Goal: Task Accomplishment & Management: Use online tool/utility

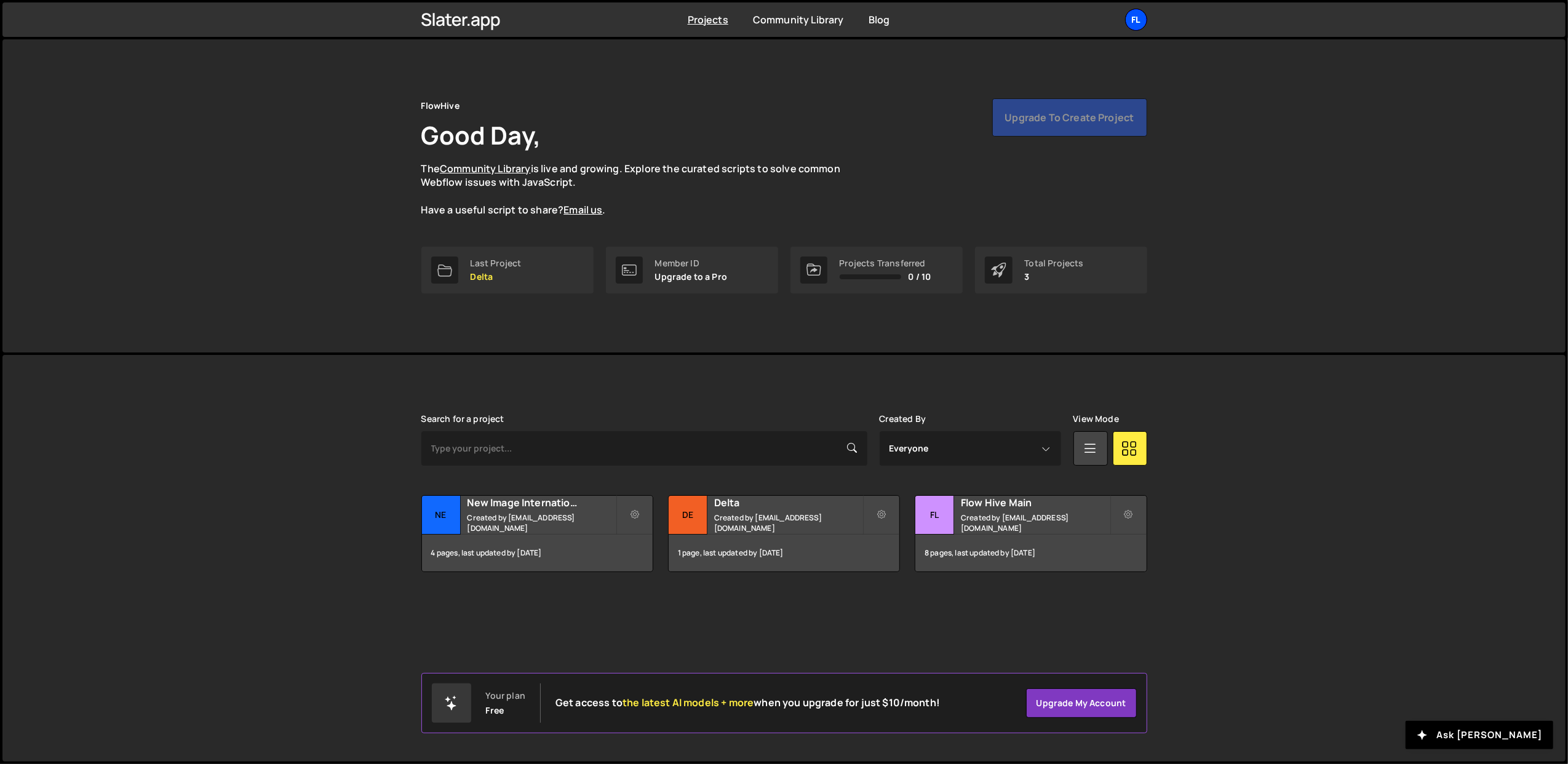
click at [1132, 23] on div "Fl" at bounding box center [1136, 19] width 22 height 22
click at [1036, 133] on button "Logout" at bounding box center [1070, 136] width 152 height 21
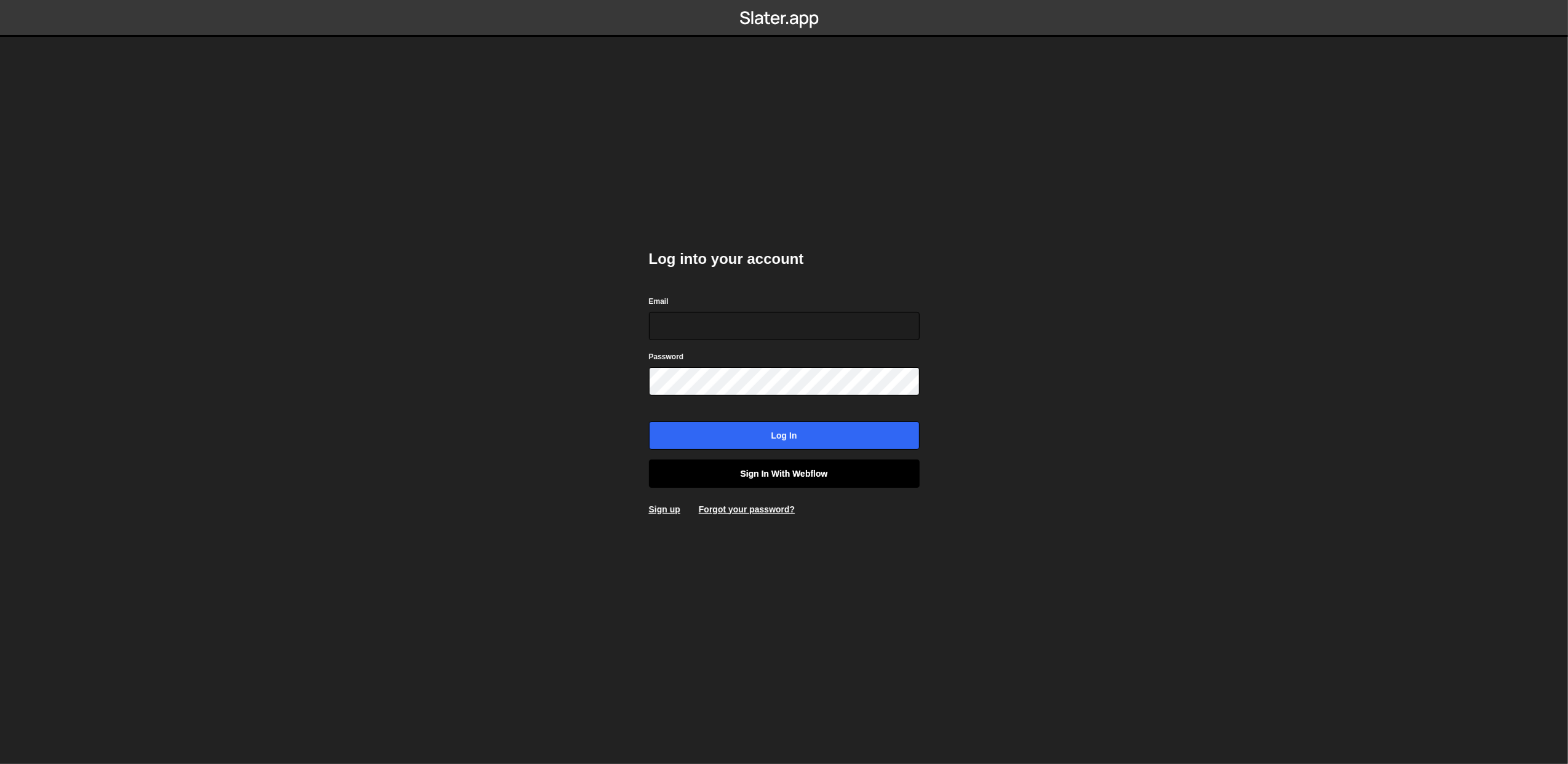
type input "[PERSON_NAME][EMAIL_ADDRESS][DOMAIN_NAME]"
click at [839, 465] on link "Sign in with Webflow" at bounding box center [784, 473] width 270 height 28
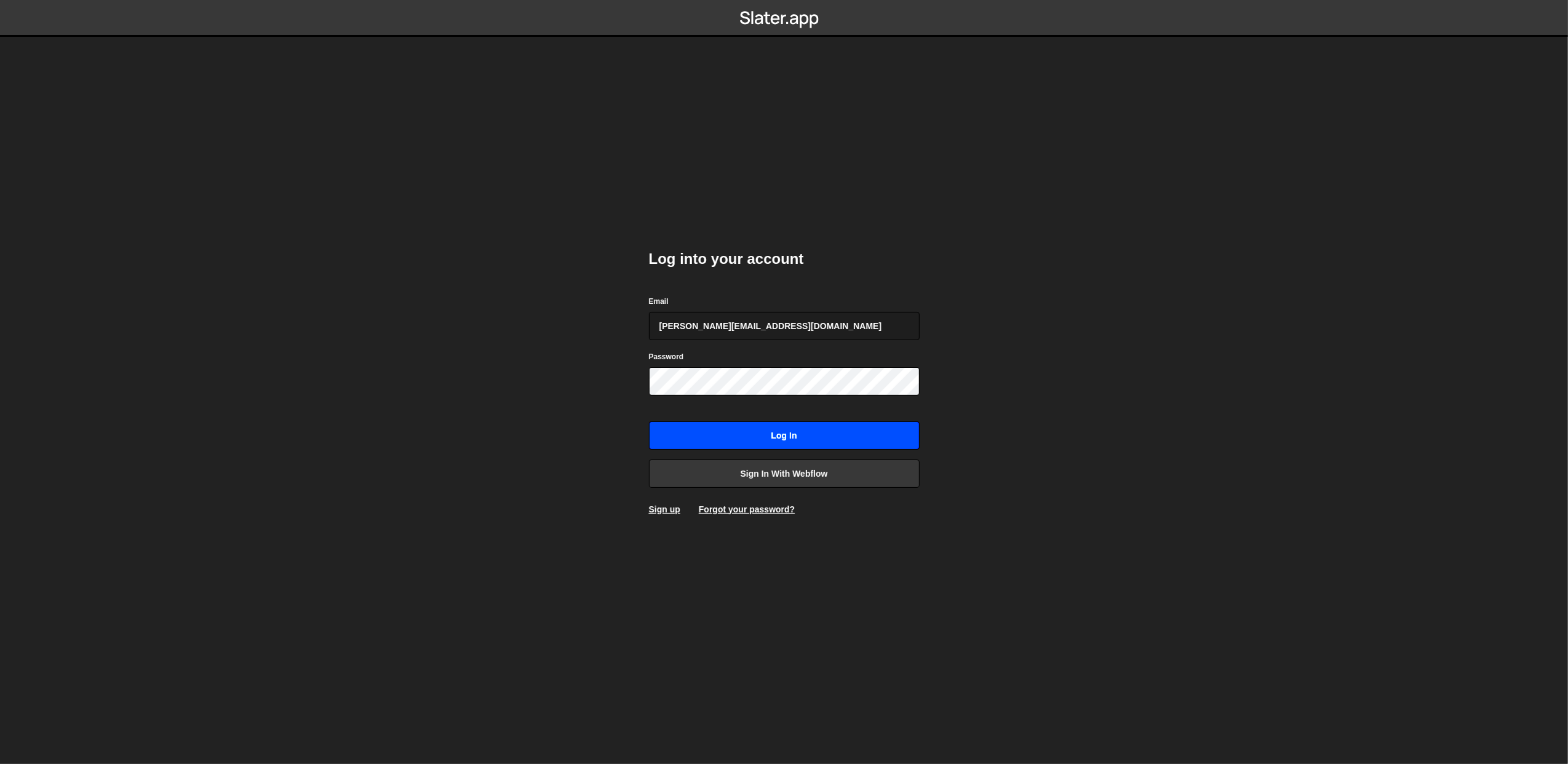
click at [744, 431] on input "Log in" at bounding box center [784, 435] width 270 height 28
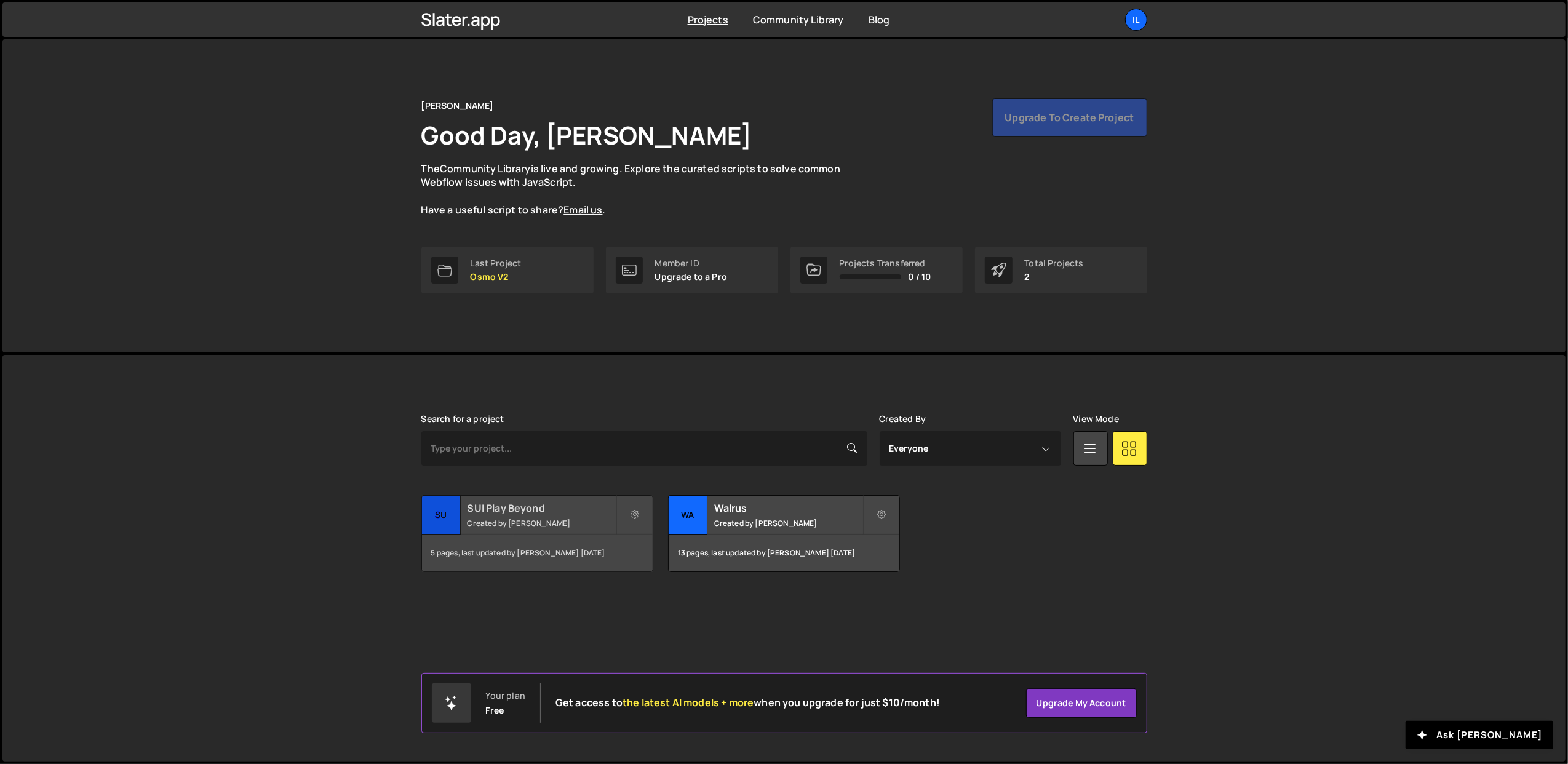
click at [528, 521] on small "Created by Ilja van Eck" at bounding box center [542, 523] width 148 height 11
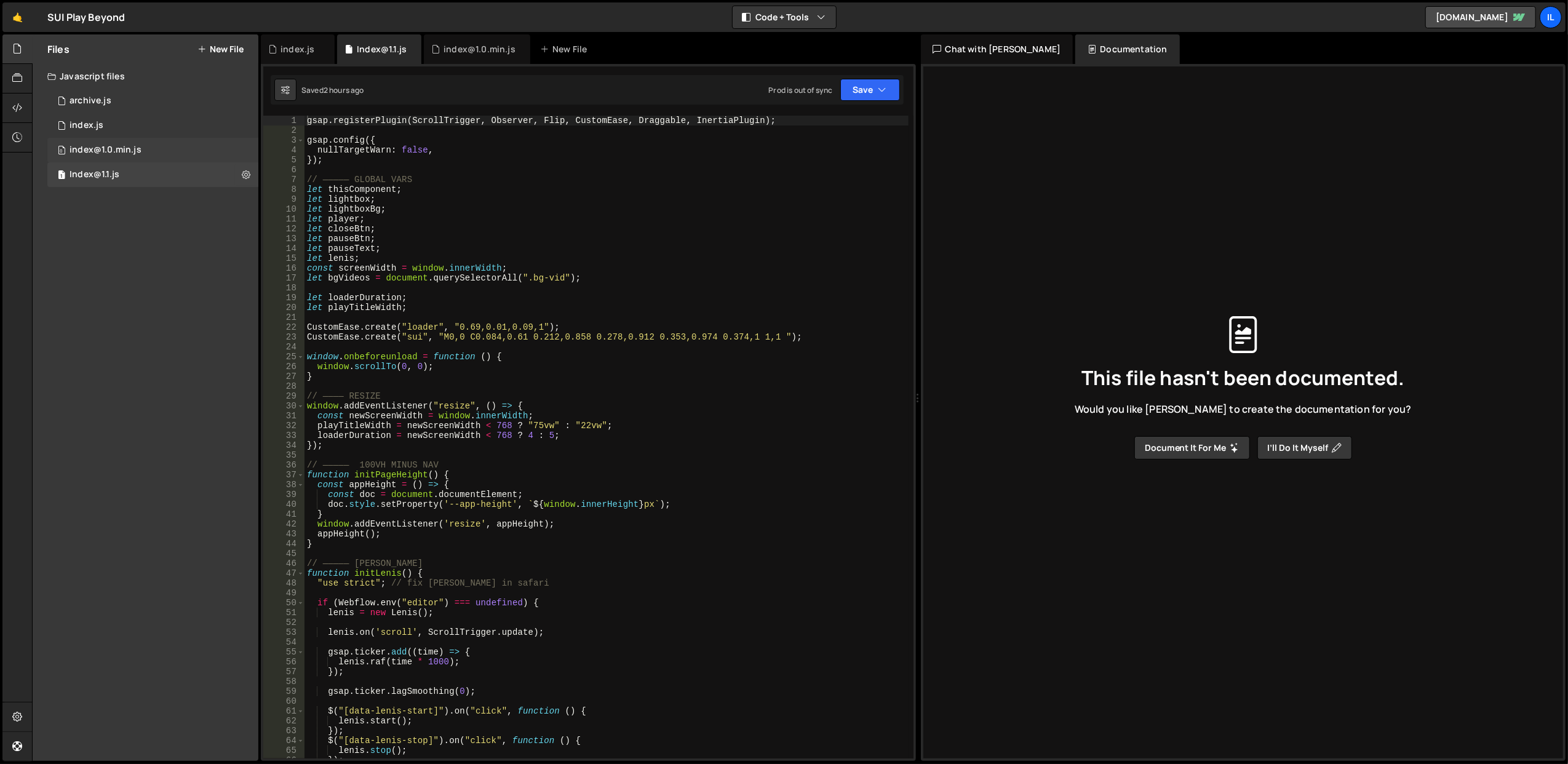
click at [164, 156] on div "0 index@1.0.min.js 0" at bounding box center [152, 150] width 211 height 25
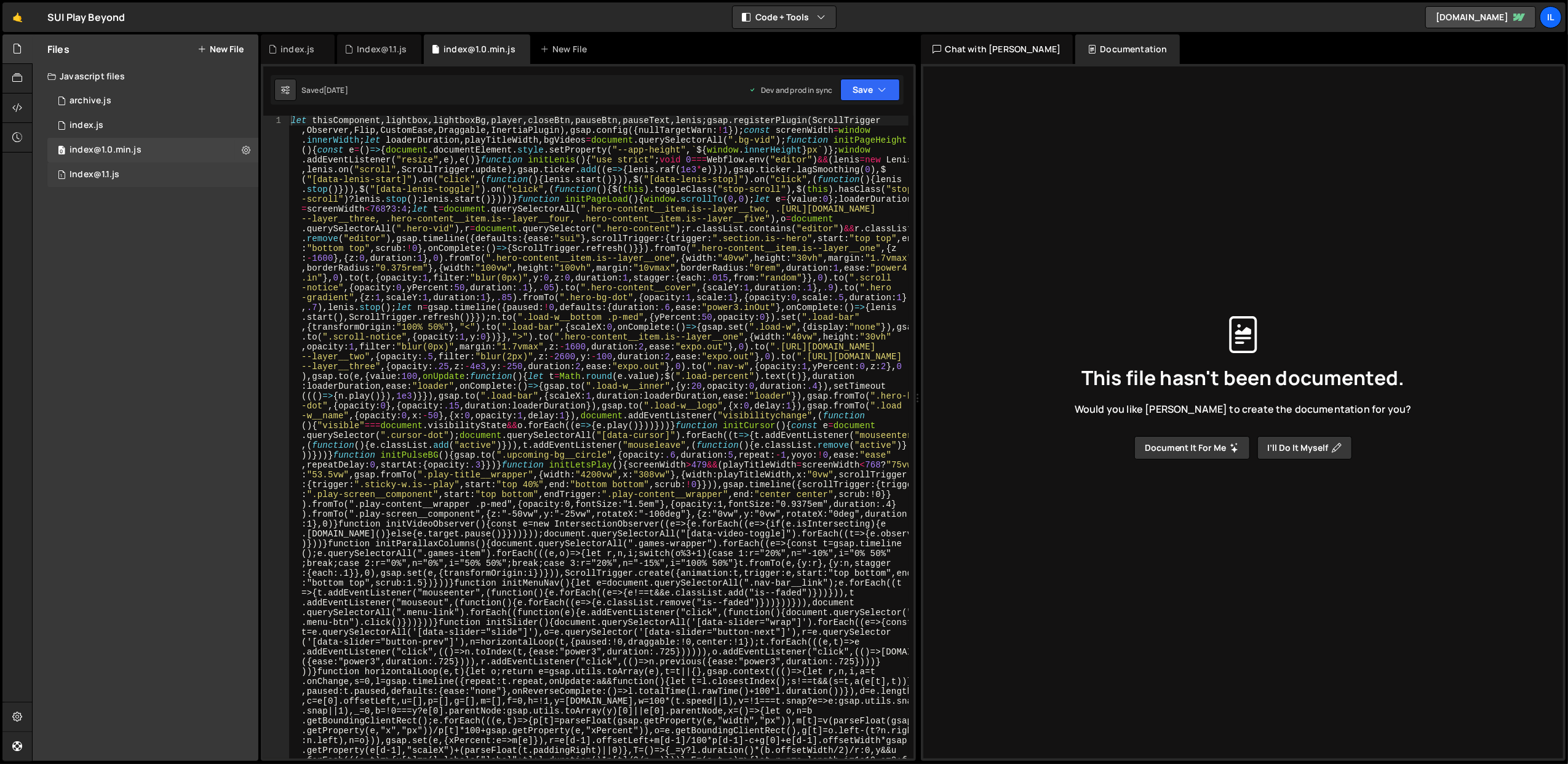
click at [164, 168] on div "1 Index@1.1.js 0" at bounding box center [152, 174] width 211 height 25
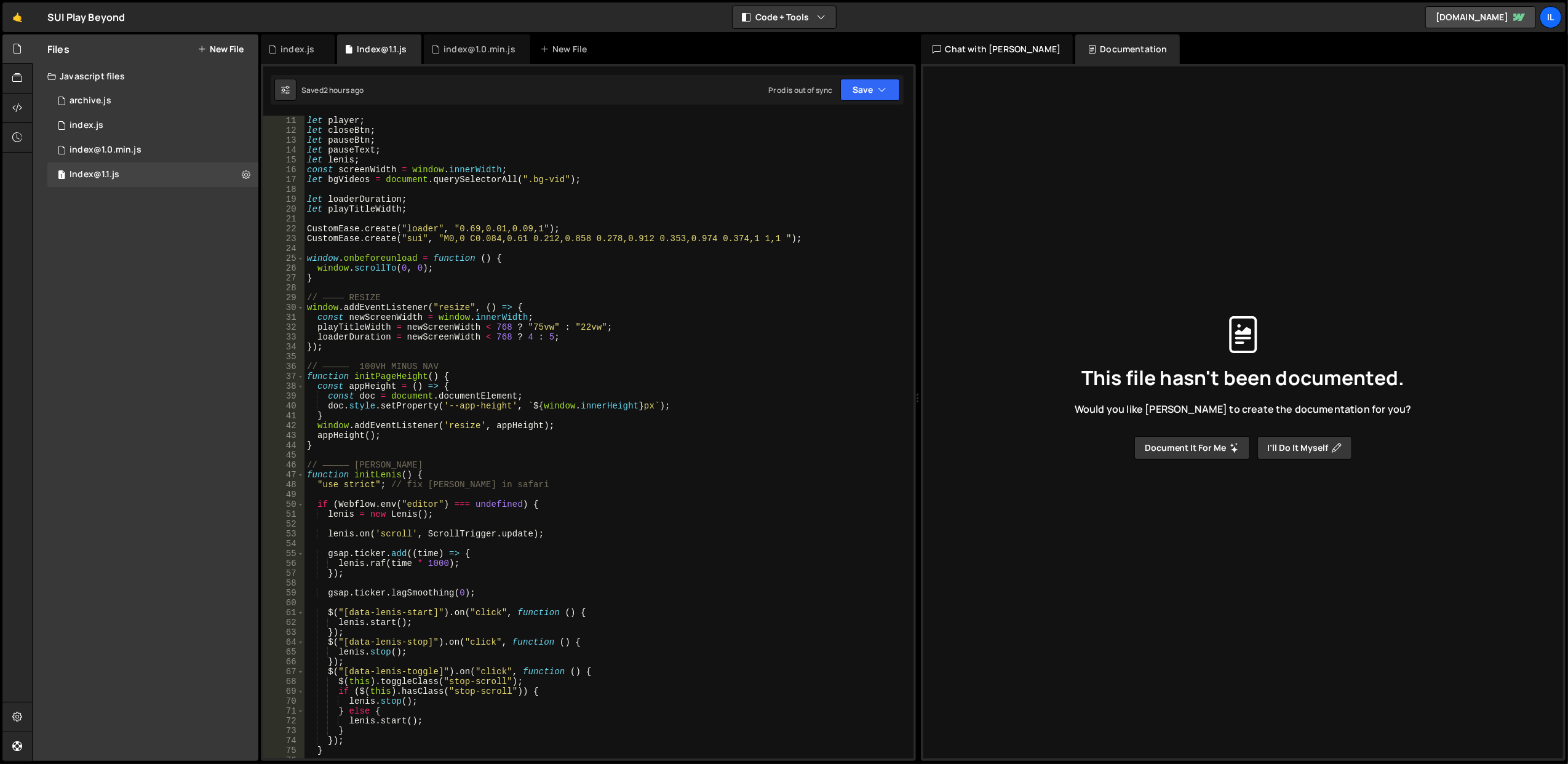
scroll to position [49, 0]
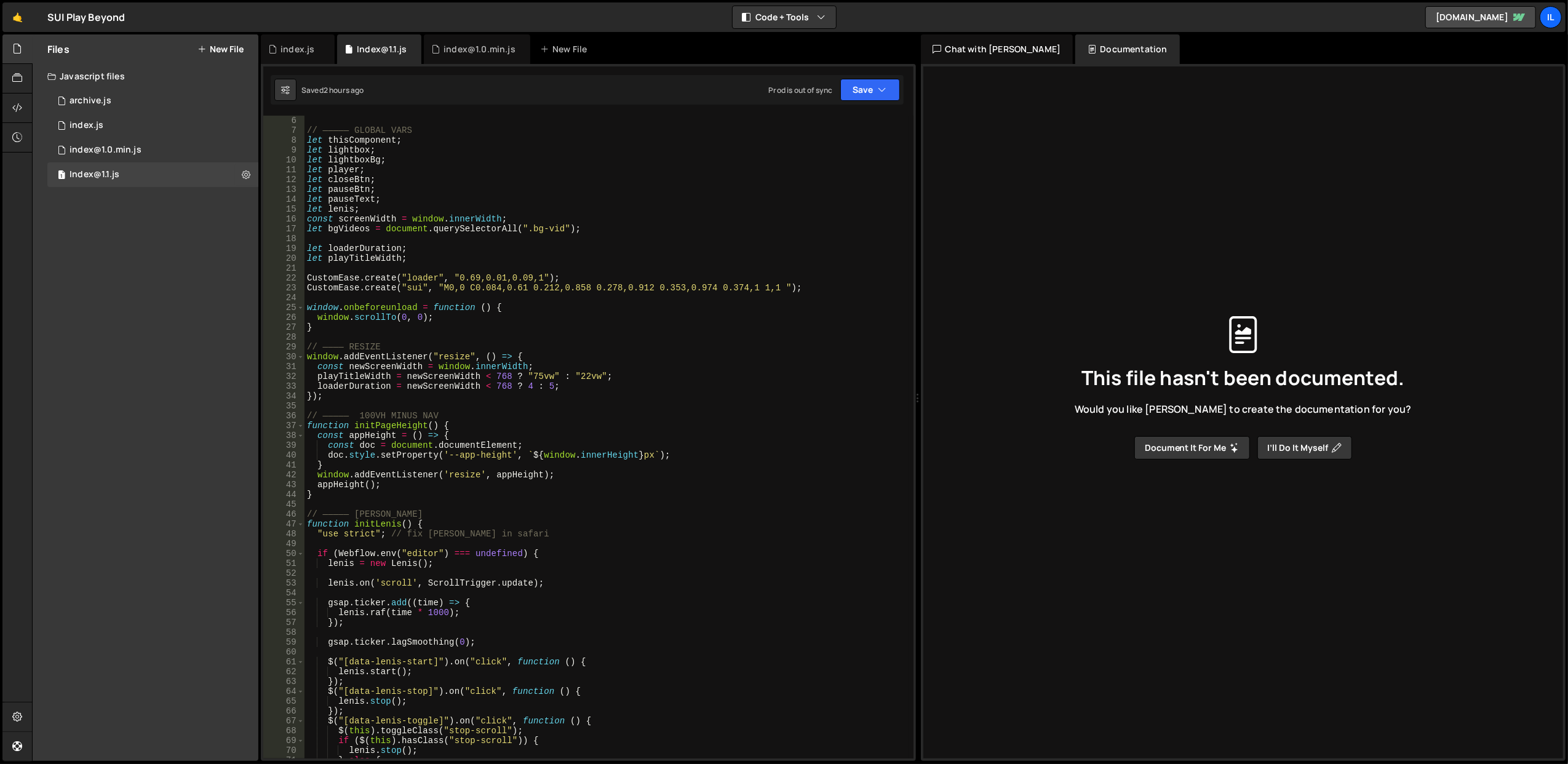
click at [439, 335] on div "// ————— GLOBAL VARS let thisComponent ; let lightbox ; let lightboxBg ; let pl…" at bounding box center [607, 447] width 604 height 663
click at [442, 351] on div "// ————— GLOBAL VARS let thisComponent ; let lightbox ; let lightboxBg ; let pl…" at bounding box center [607, 447] width 604 height 663
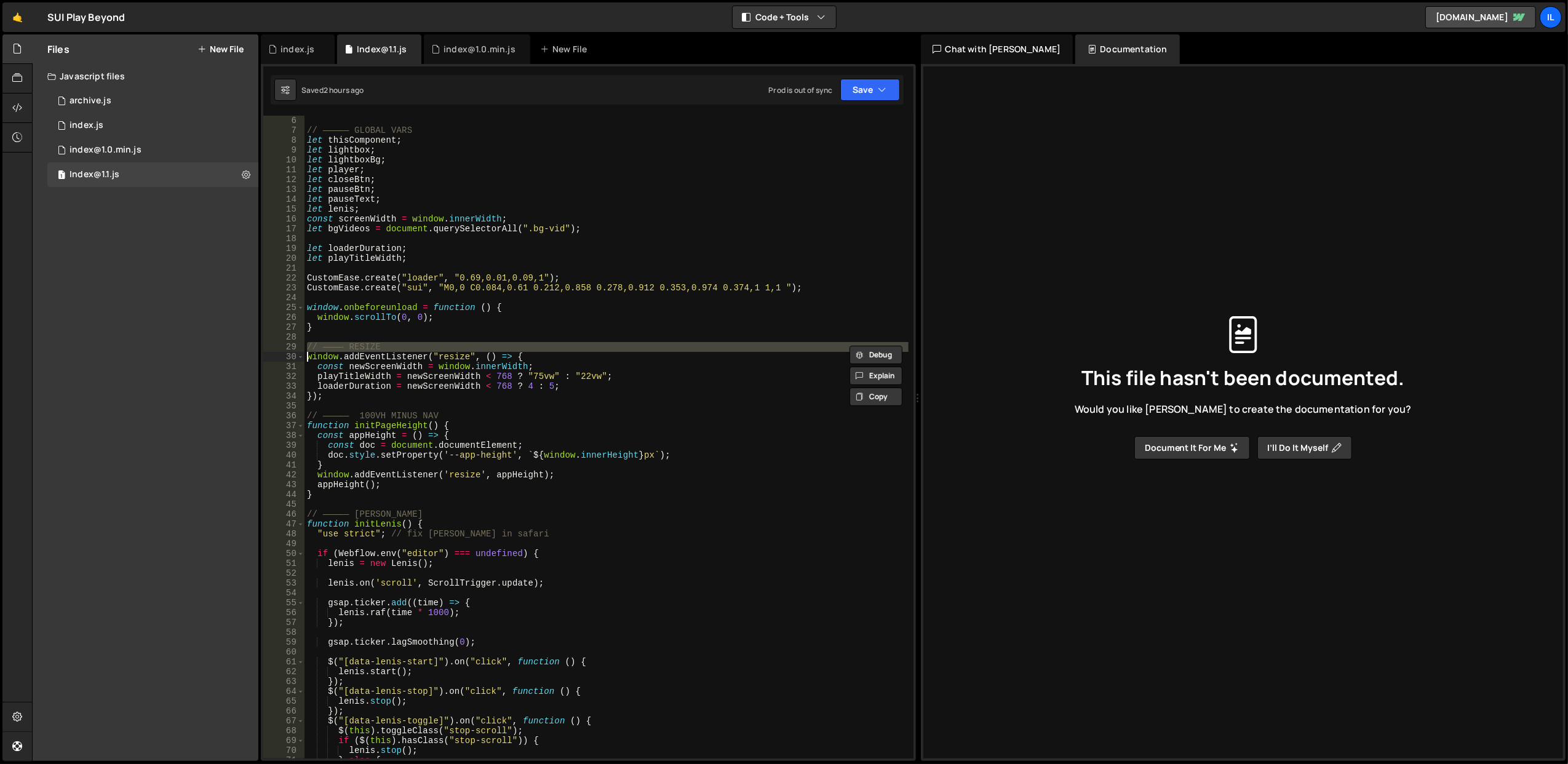
click at [442, 351] on div "// ————— GLOBAL VARS let thisComponent ; let lightbox ; let lightboxBg ; let pl…" at bounding box center [607, 447] width 604 height 663
click at [542, 348] on div "// ————— GLOBAL VARS let thisComponent ; let lightbox ; let lightboxBg ; let pl…" at bounding box center [607, 437] width 604 height 643
click at [542, 348] on div "// ————— GLOBAL VARS let thisComponent ; let lightbox ; let lightboxBg ; let pl…" at bounding box center [607, 447] width 604 height 663
click at [549, 352] on div "// ————— GLOBAL VARS let thisComponent ; let lightbox ; let lightboxBg ; let pl…" at bounding box center [607, 447] width 604 height 663
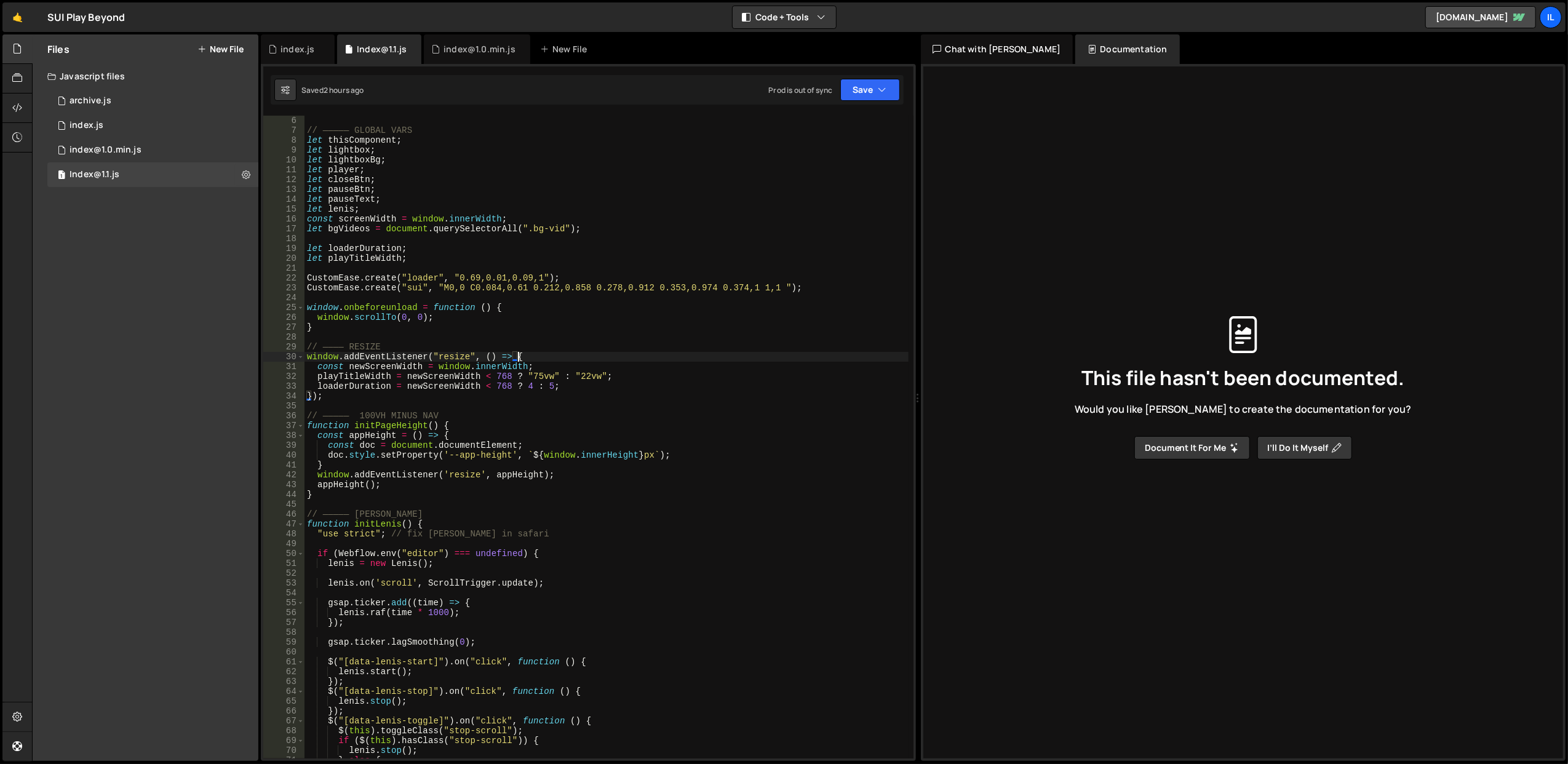
click at [549, 352] on div "// ————— GLOBAL VARS let thisComponent ; let lightbox ; let lightboxBg ; let pl…" at bounding box center [607, 447] width 604 height 663
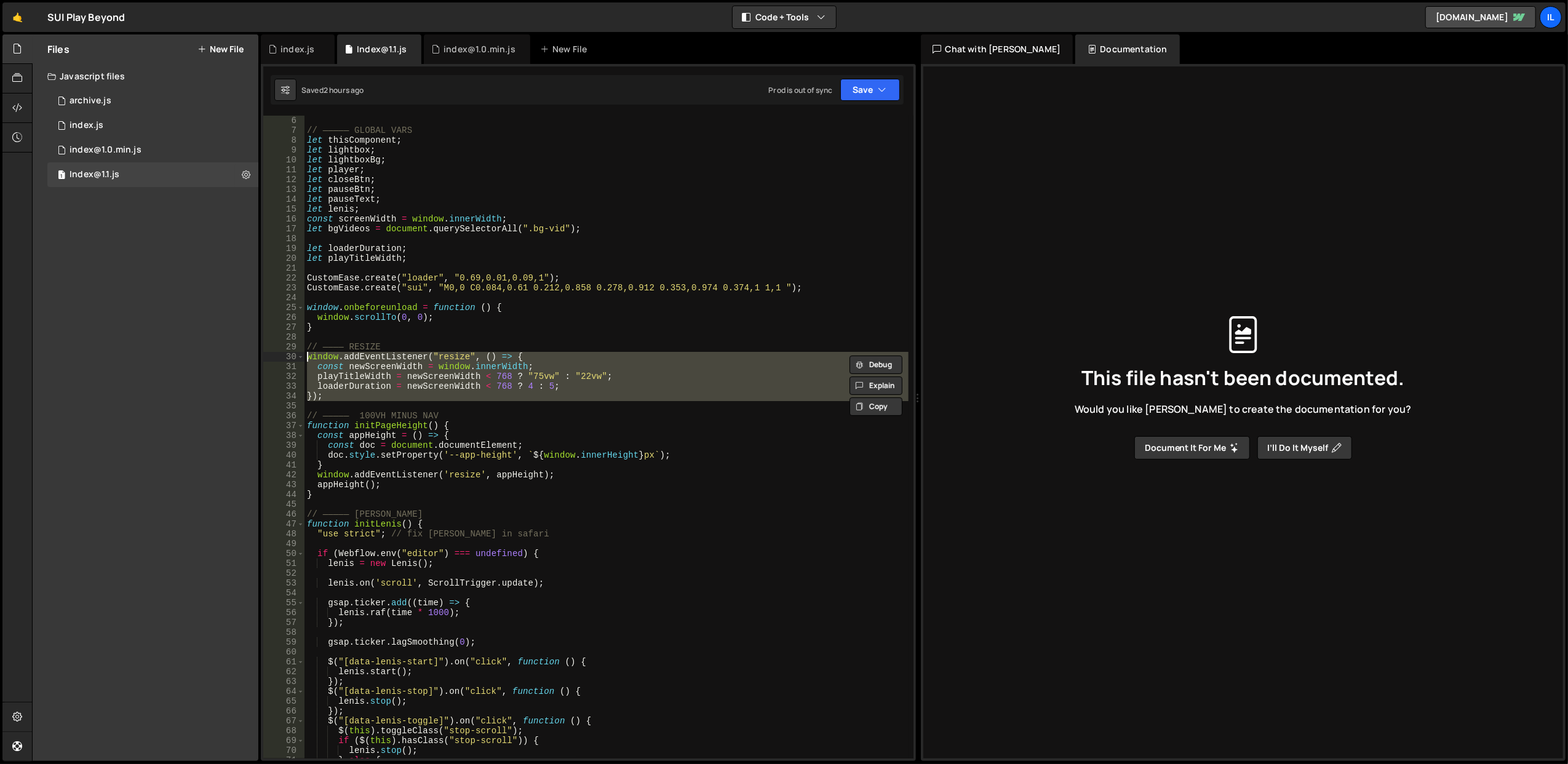
click at [549, 352] on div "// ————— GLOBAL VARS let thisComponent ; let lightbox ; let lightboxBg ; let pl…" at bounding box center [607, 447] width 604 height 663
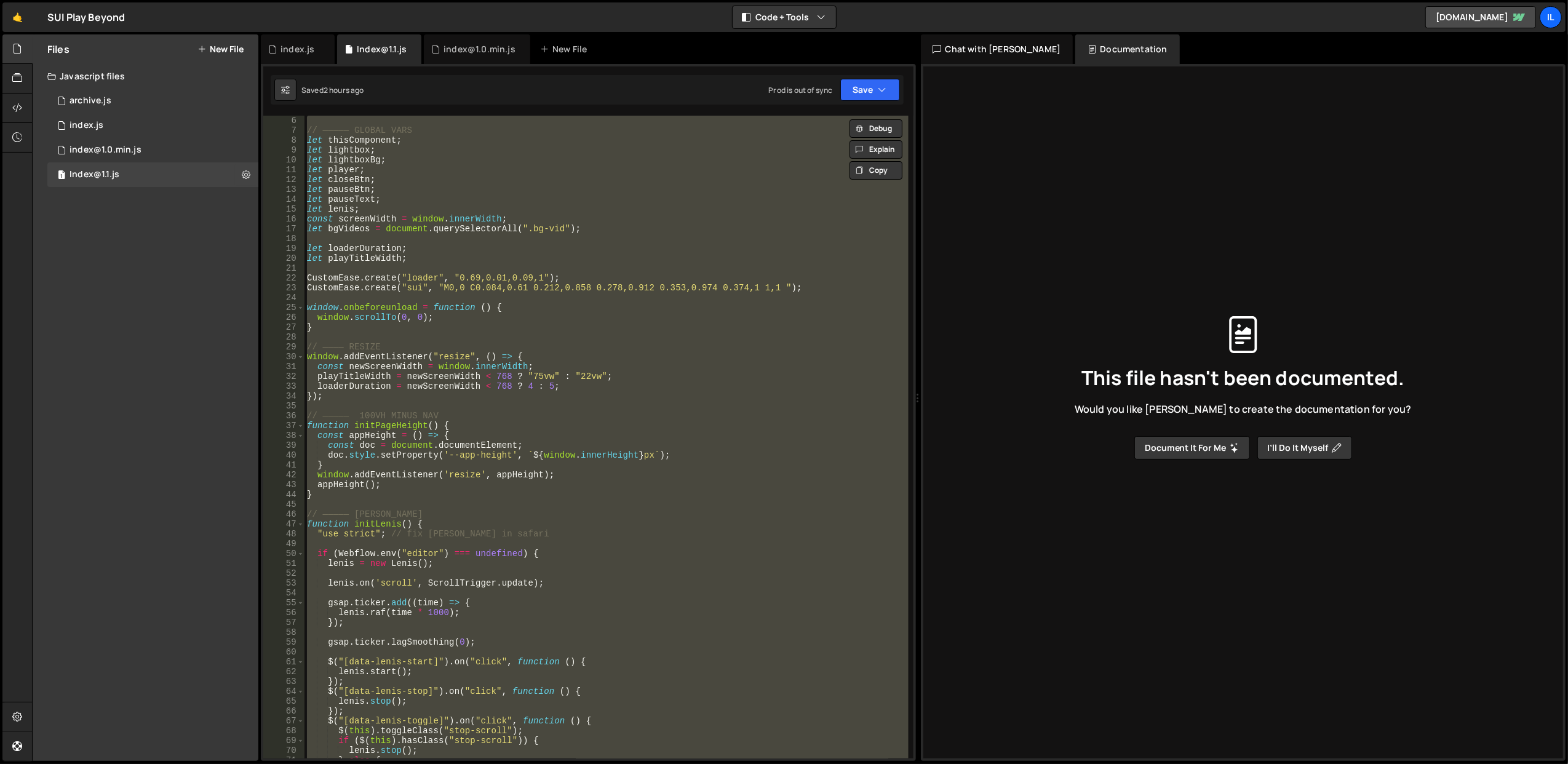
click at [549, 352] on div "// ————— GLOBAL VARS let thisComponent ; let lightbox ; let lightboxBg ; let pl…" at bounding box center [607, 447] width 604 height 663
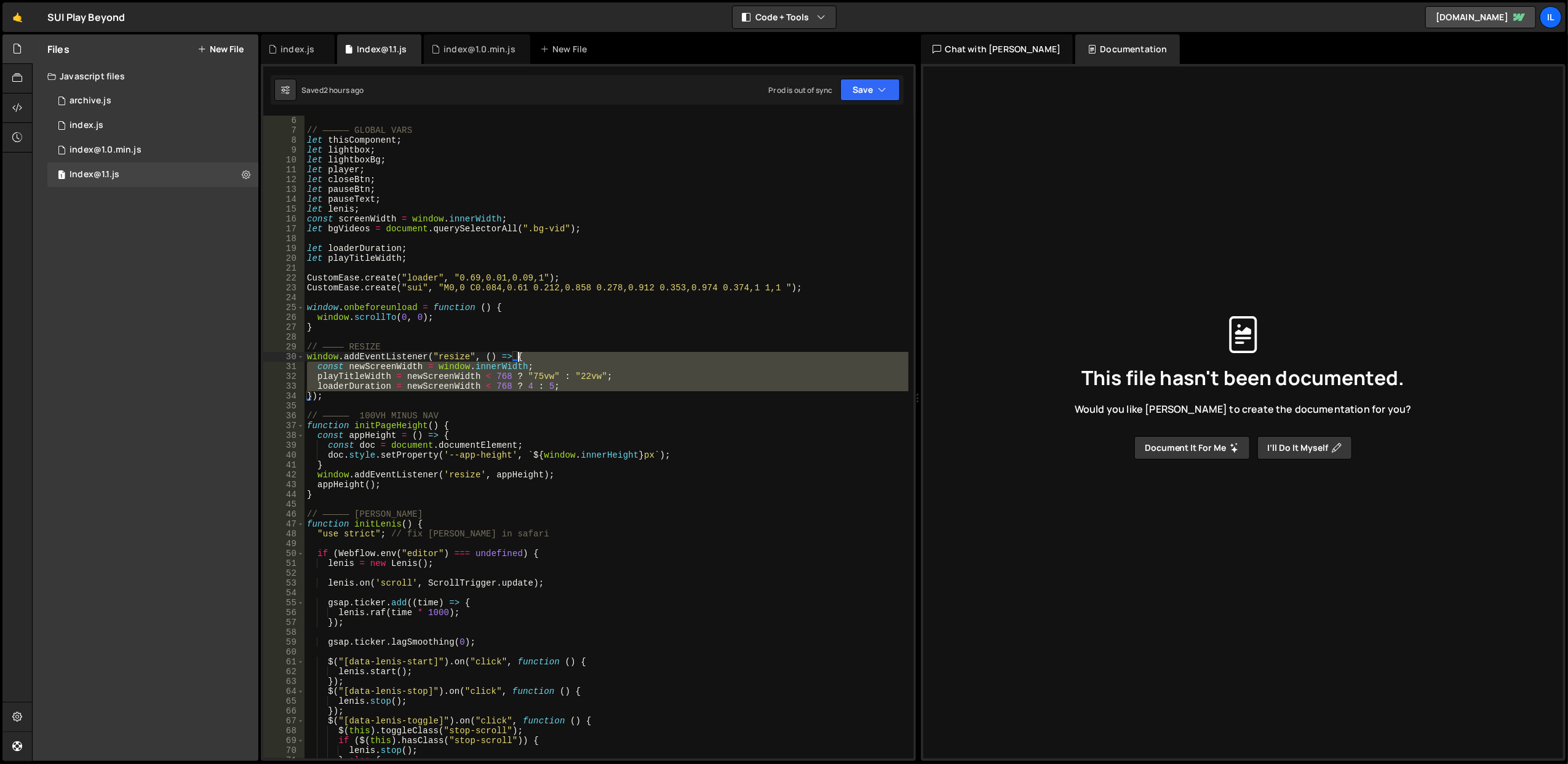
click at [549, 352] on div "// ————— GLOBAL VARS let thisComponent ; let lightbox ; let lightboxBg ; let pl…" at bounding box center [607, 447] width 604 height 663
click at [549, 352] on div "// ————— GLOBAL VARS let thisComponent ; let lightbox ; let lightboxBg ; let pl…" at bounding box center [607, 437] width 604 height 643
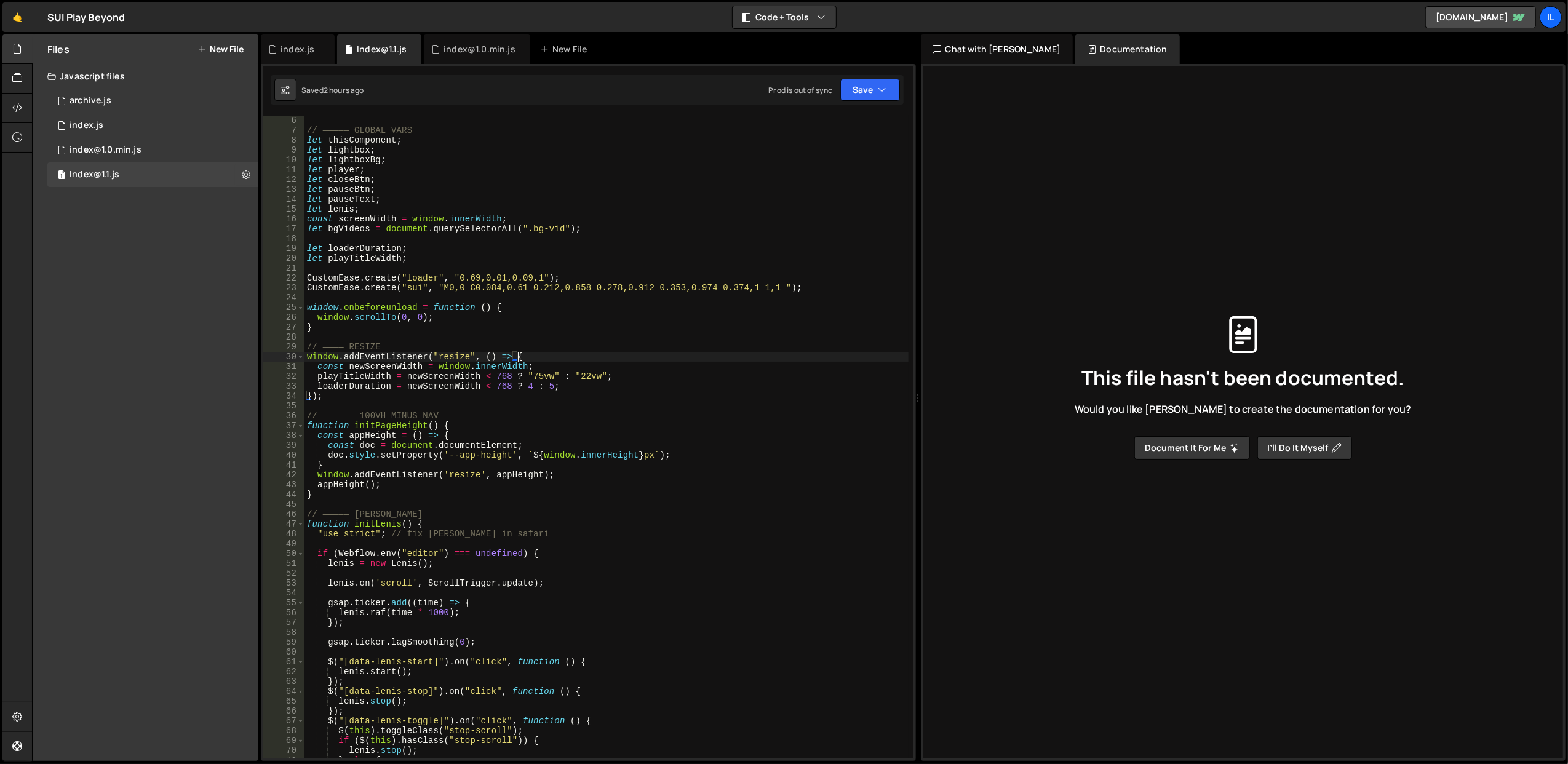
click at [549, 352] on div "// ————— GLOBAL VARS let thisComponent ; let lightbox ; let lightboxBg ; let pl…" at bounding box center [607, 447] width 604 height 663
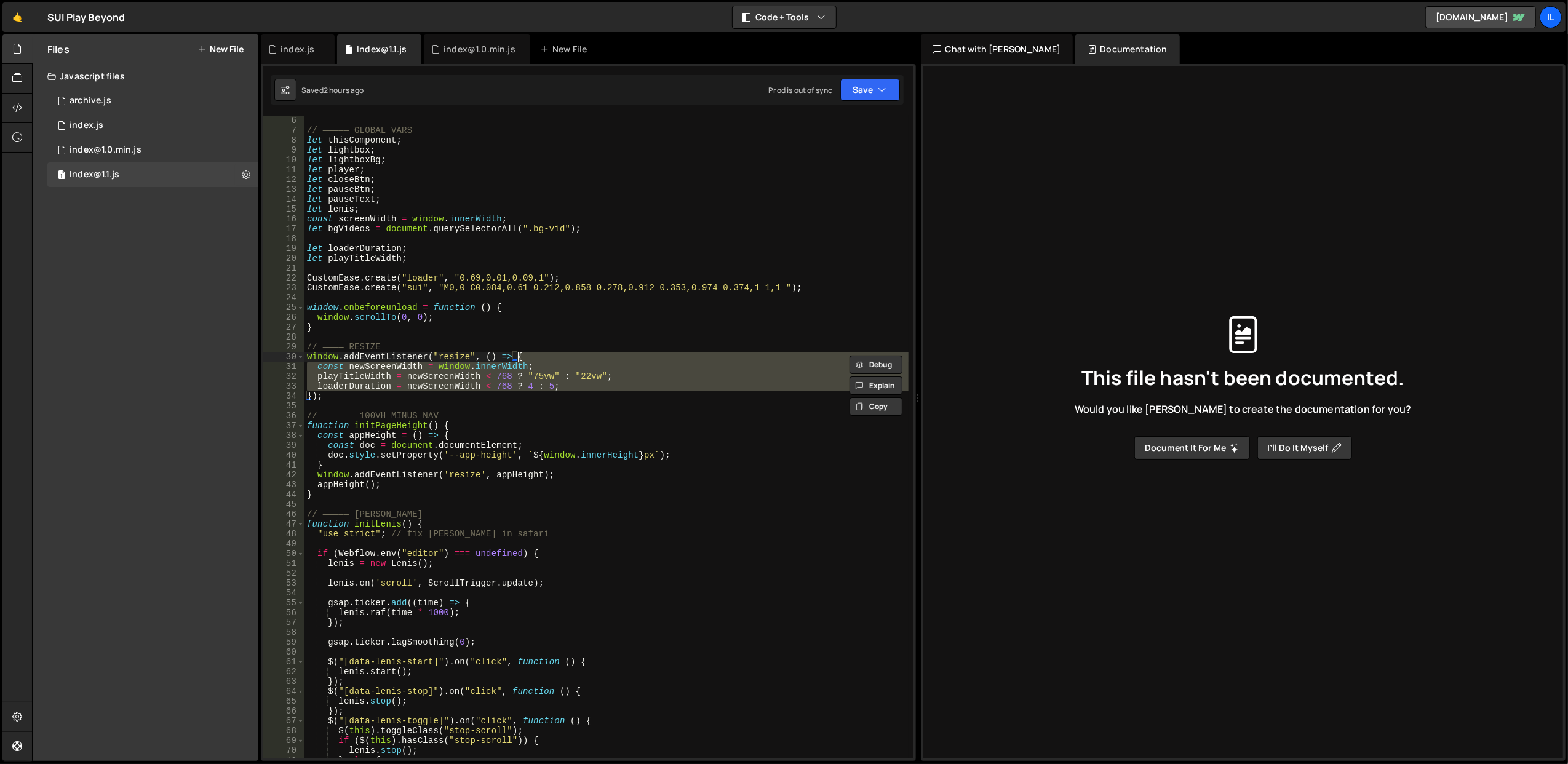
click at [549, 352] on div "// ————— GLOBAL VARS let thisComponent ; let lightbox ; let lightboxBg ; let pl…" at bounding box center [607, 437] width 604 height 643
click at [549, 352] on div "// ————— GLOBAL VARS let thisComponent ; let lightbox ; let lightboxBg ; let pl…" at bounding box center [607, 447] width 604 height 663
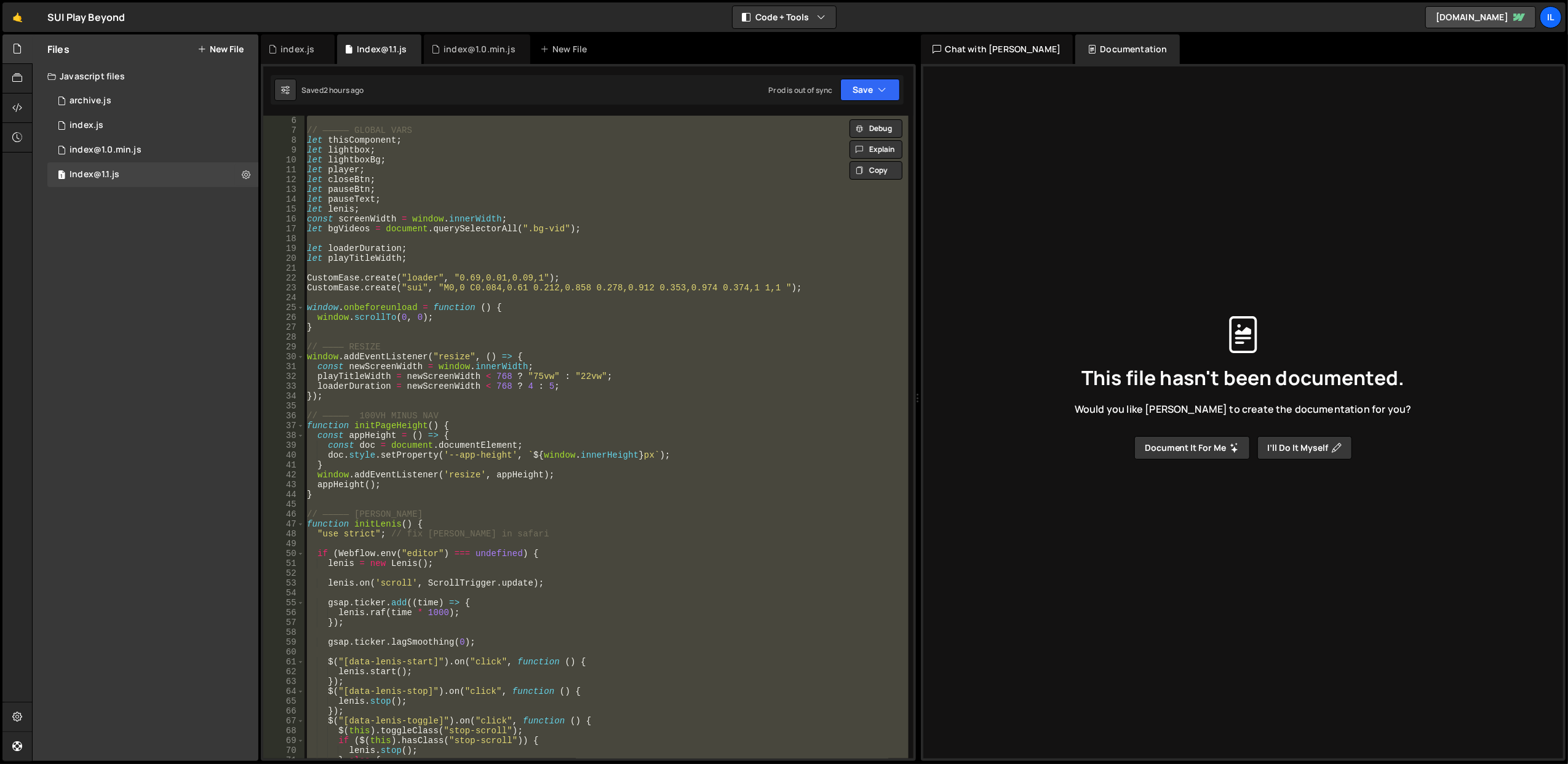
click at [549, 352] on div "// ————— GLOBAL VARS let thisComponent ; let lightbox ; let lightboxBg ; let pl…" at bounding box center [607, 437] width 604 height 643
click at [549, 352] on div "// ————— GLOBAL VARS let thisComponent ; let lightbox ; let lightboxBg ; let pl…" at bounding box center [607, 447] width 604 height 663
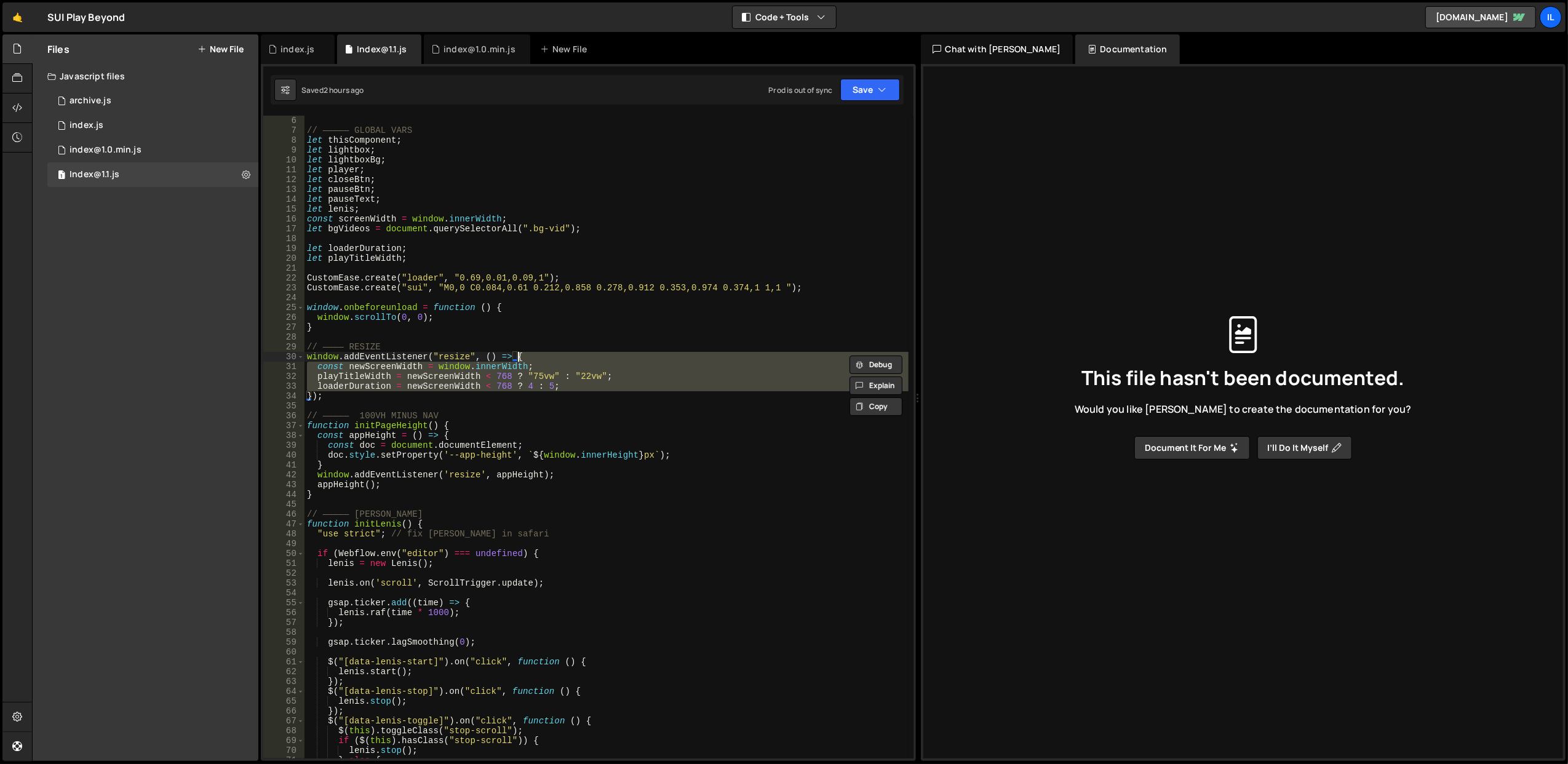
click at [549, 352] on div "// ————— GLOBAL VARS let thisComponent ; let lightbox ; let lightboxBg ; let pl…" at bounding box center [607, 437] width 604 height 643
click at [549, 352] on div "// ————— GLOBAL VARS let thisComponent ; let lightbox ; let lightboxBg ; let pl…" at bounding box center [607, 447] width 604 height 663
click at [549, 352] on div "// ————— GLOBAL VARS let thisComponent ; let lightbox ; let lightboxBg ; let pl…" at bounding box center [607, 437] width 604 height 643
click at [549, 352] on div "// ————— GLOBAL VARS let thisComponent ; let lightbox ; let lightboxBg ; let pl…" at bounding box center [607, 447] width 604 height 663
click at [549, 352] on div "// ————— GLOBAL VARS let thisComponent ; let lightbox ; let lightboxBg ; let pl…" at bounding box center [607, 437] width 604 height 643
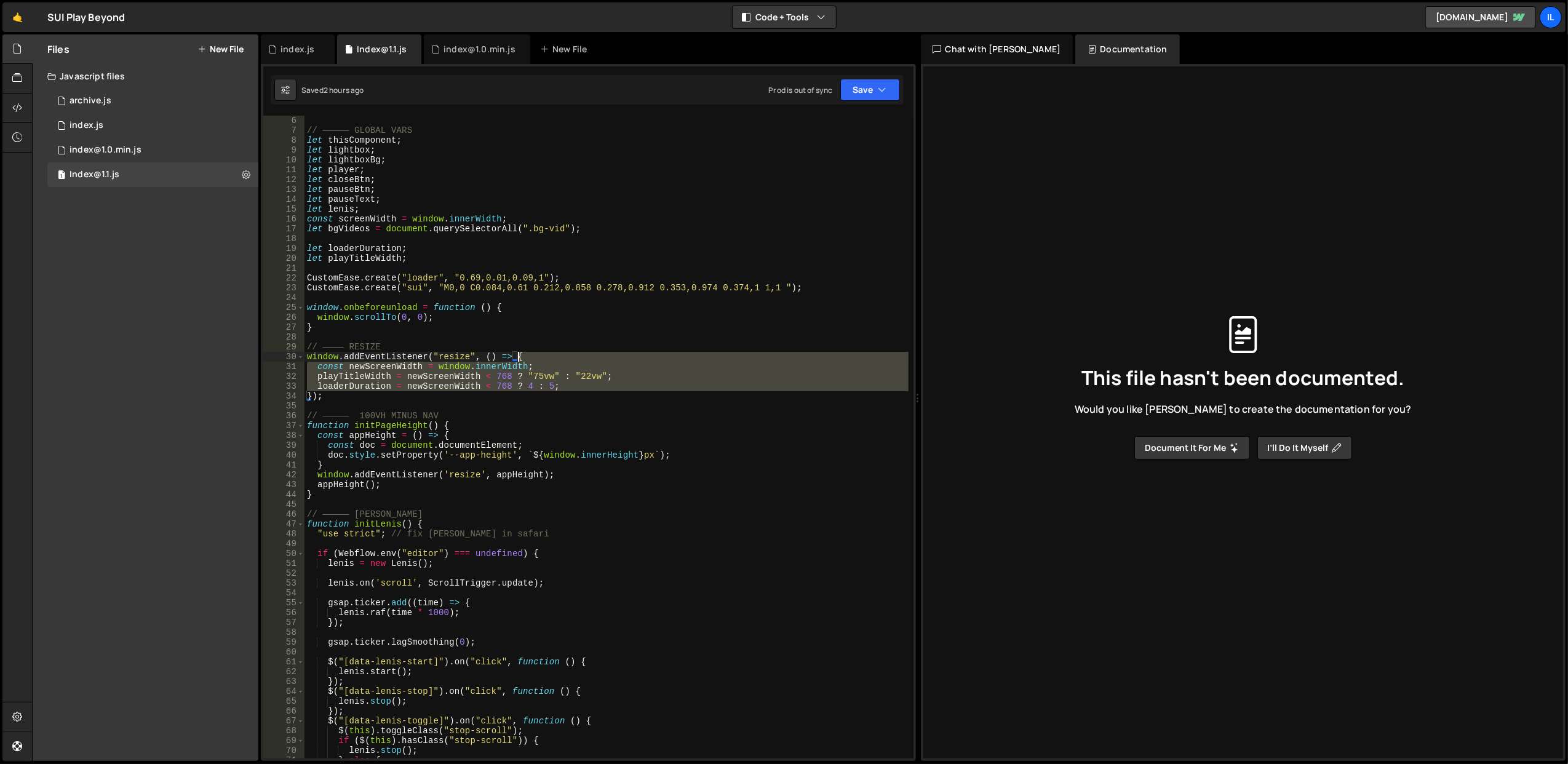
click at [549, 352] on div "// ————— GLOBAL VARS let thisComponent ; let lightbox ; let lightboxBg ; let pl…" at bounding box center [607, 447] width 604 height 663
click at [549, 352] on div "// ————— GLOBAL VARS let thisComponent ; let lightbox ; let lightboxBg ; let pl…" at bounding box center [607, 437] width 604 height 643
click at [549, 352] on div "// ————— GLOBAL VARS let thisComponent ; let lightbox ; let lightboxBg ; let pl…" at bounding box center [607, 447] width 604 height 663
click at [549, 352] on div "// ————— GLOBAL VARS let thisComponent ; let lightbox ; let lightboxBg ; let pl…" at bounding box center [607, 437] width 604 height 643
click at [549, 352] on div "// ————— GLOBAL VARS let thisComponent ; let lightbox ; let lightboxBg ; let pl…" at bounding box center [607, 447] width 604 height 663
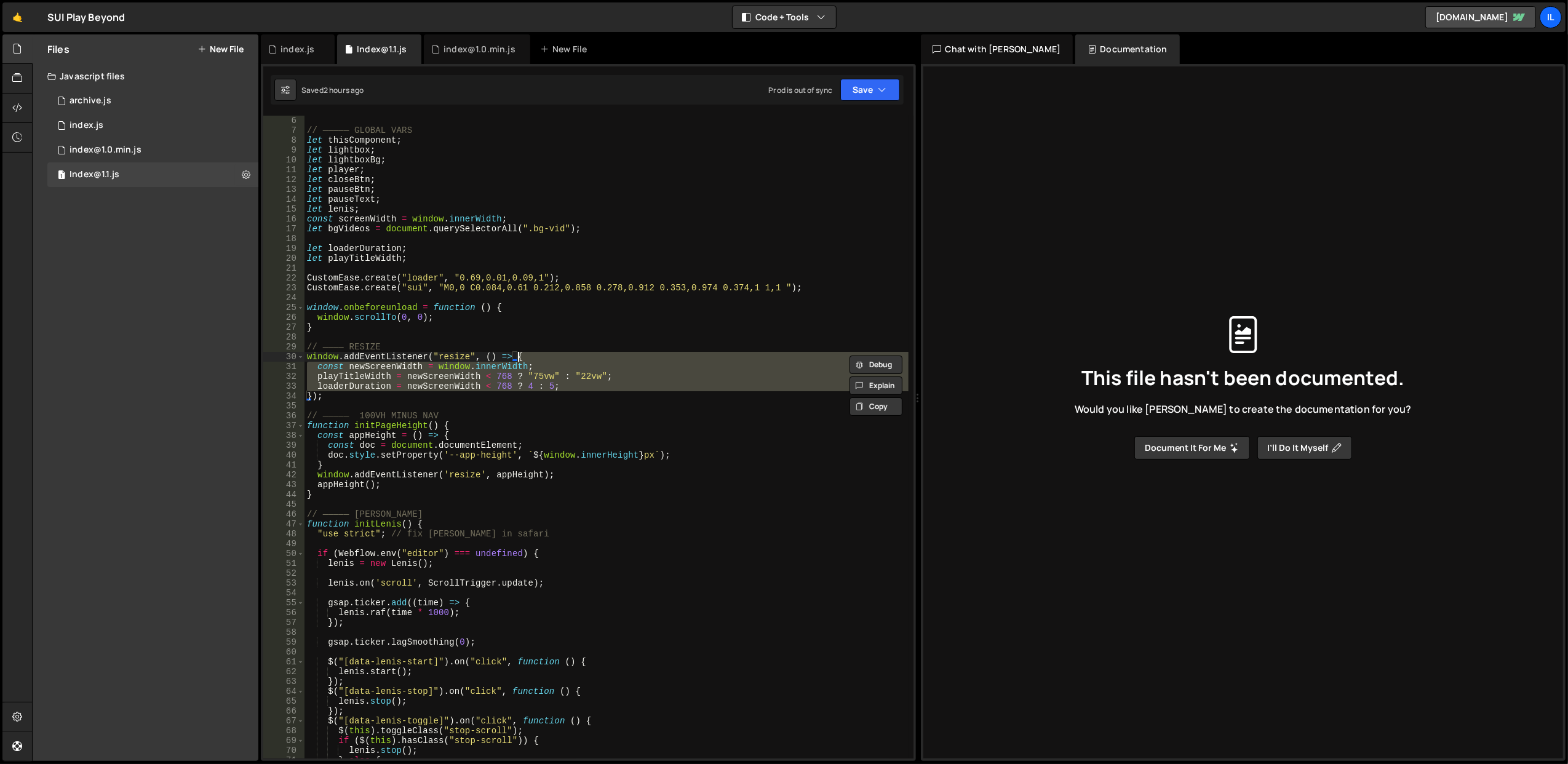
click at [549, 352] on div "// ————— GLOBAL VARS let thisComponent ; let lightbox ; let lightboxBg ; let pl…" at bounding box center [607, 447] width 604 height 663
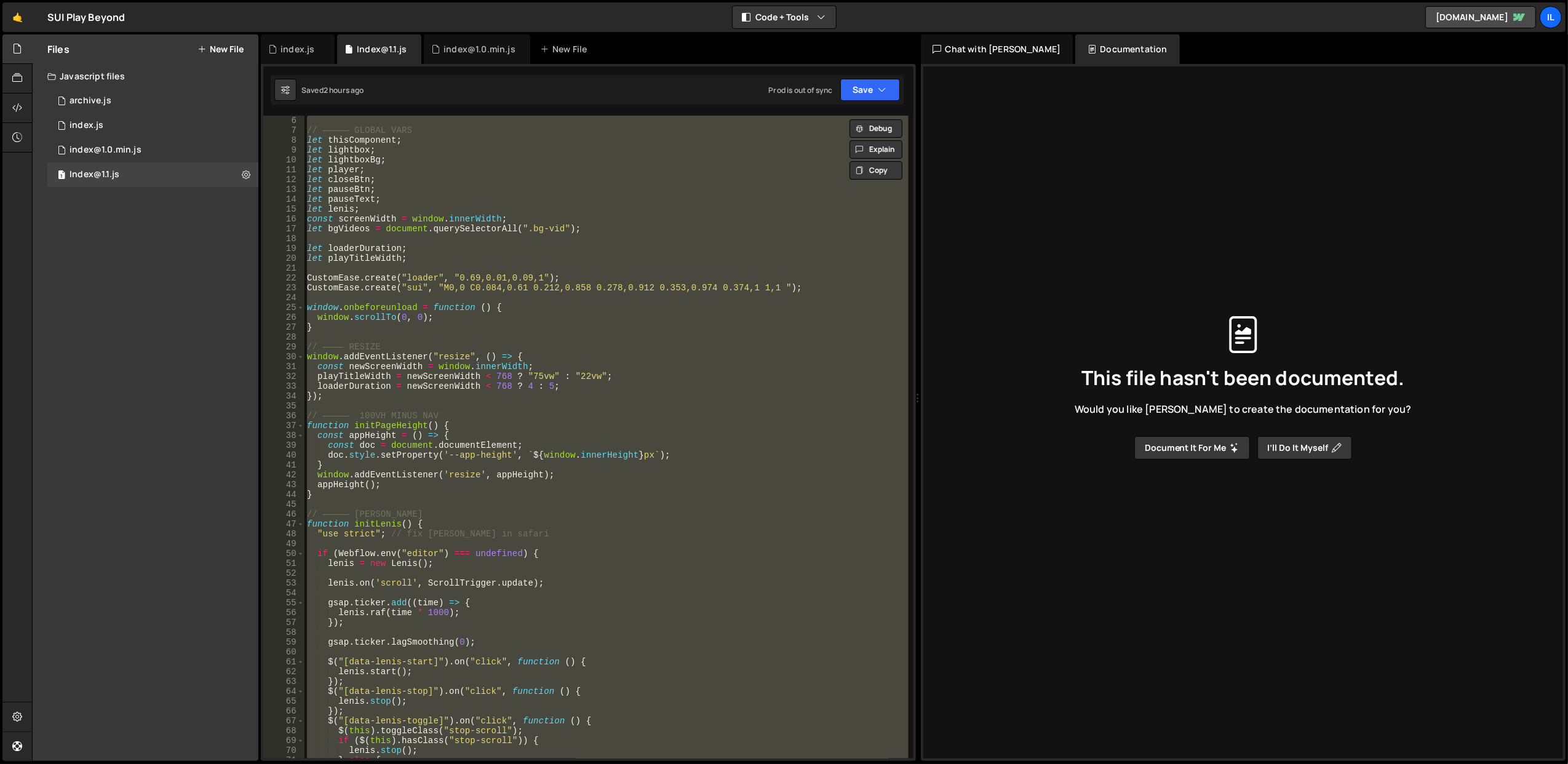
click at [549, 352] on div "// ————— GLOBAL VARS let thisComponent ; let lightbox ; let lightboxBg ; let pl…" at bounding box center [607, 437] width 604 height 643
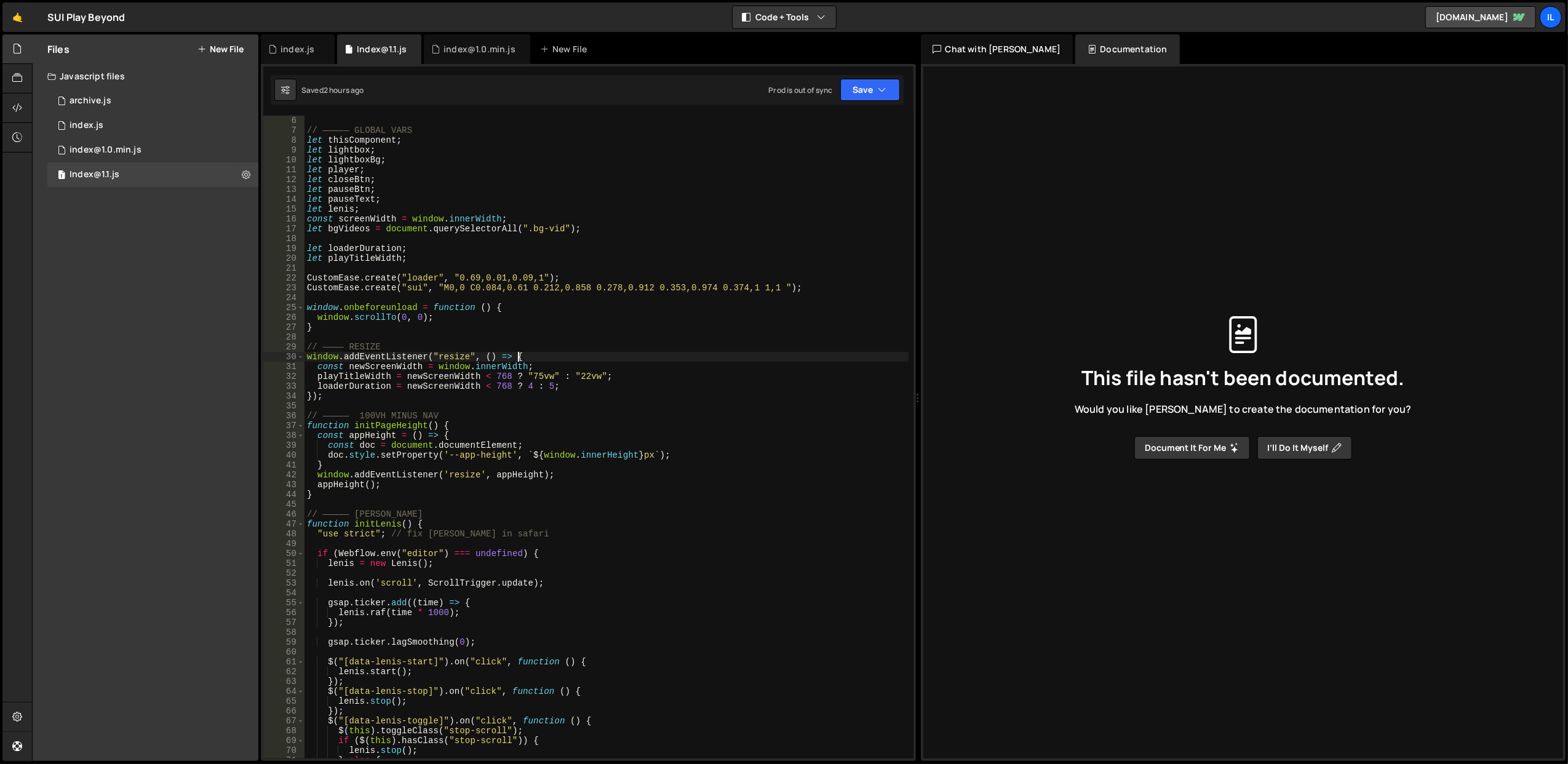
click at [549, 352] on div "// ————— GLOBAL VARS let thisComponent ; let lightbox ; let lightboxBg ; let pl…" at bounding box center [607, 447] width 604 height 663
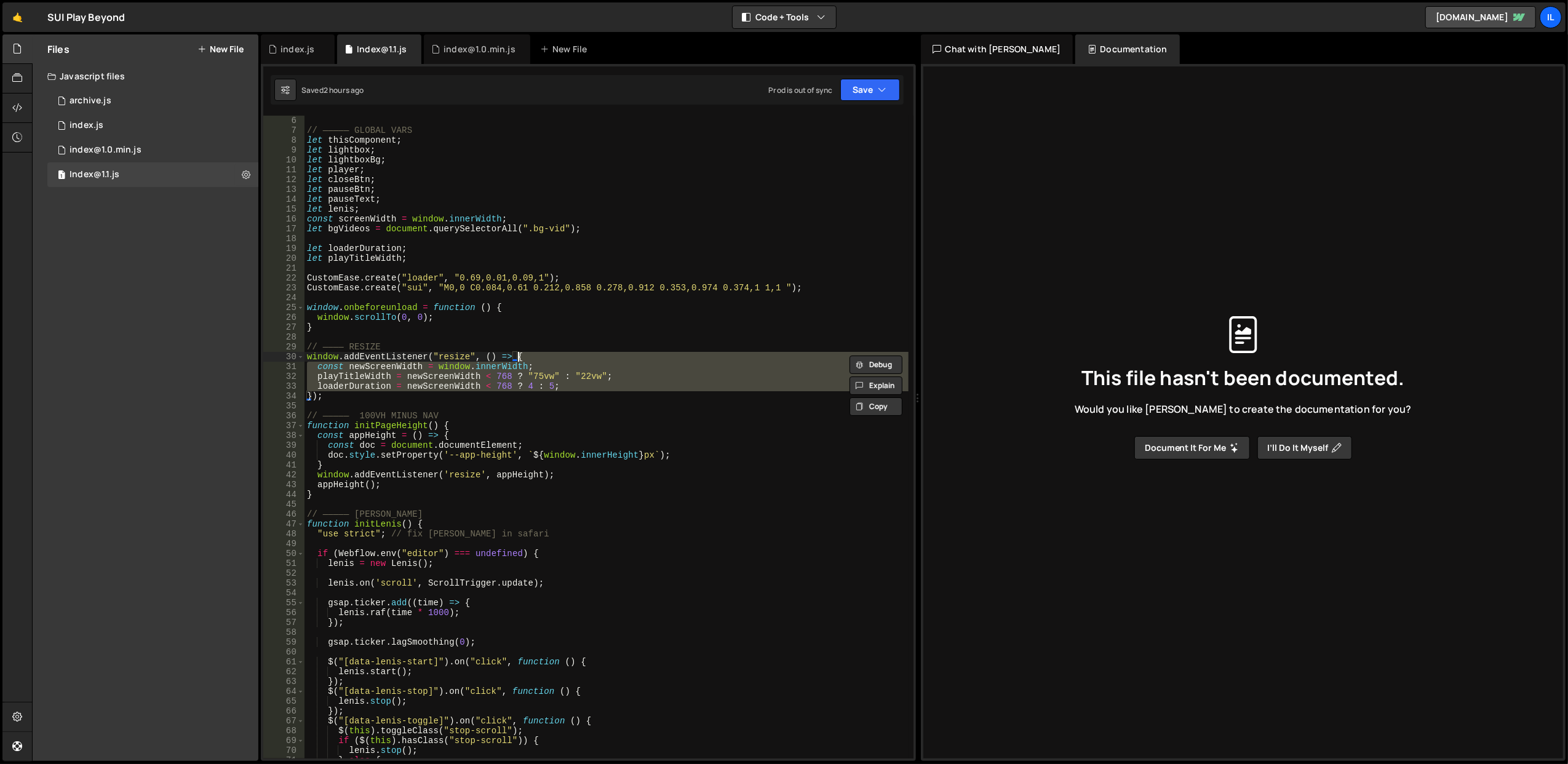
click at [549, 352] on div "// ————— GLOBAL VARS let thisComponent ; let lightbox ; let lightboxBg ; let pl…" at bounding box center [607, 437] width 604 height 643
click at [549, 352] on div "// ————— GLOBAL VARS let thisComponent ; let lightbox ; let lightboxBg ; let pl…" at bounding box center [607, 447] width 604 height 663
click at [549, 352] on div "// ————— GLOBAL VARS let thisComponent ; let lightbox ; let lightboxBg ; let pl…" at bounding box center [607, 437] width 604 height 643
click at [549, 352] on div "// ————— GLOBAL VARS let thisComponent ; let lightbox ; let lightboxBg ; let pl…" at bounding box center [607, 447] width 604 height 663
click at [549, 352] on div "// ————— GLOBAL VARS let thisComponent ; let lightbox ; let lightboxBg ; let pl…" at bounding box center [607, 437] width 604 height 643
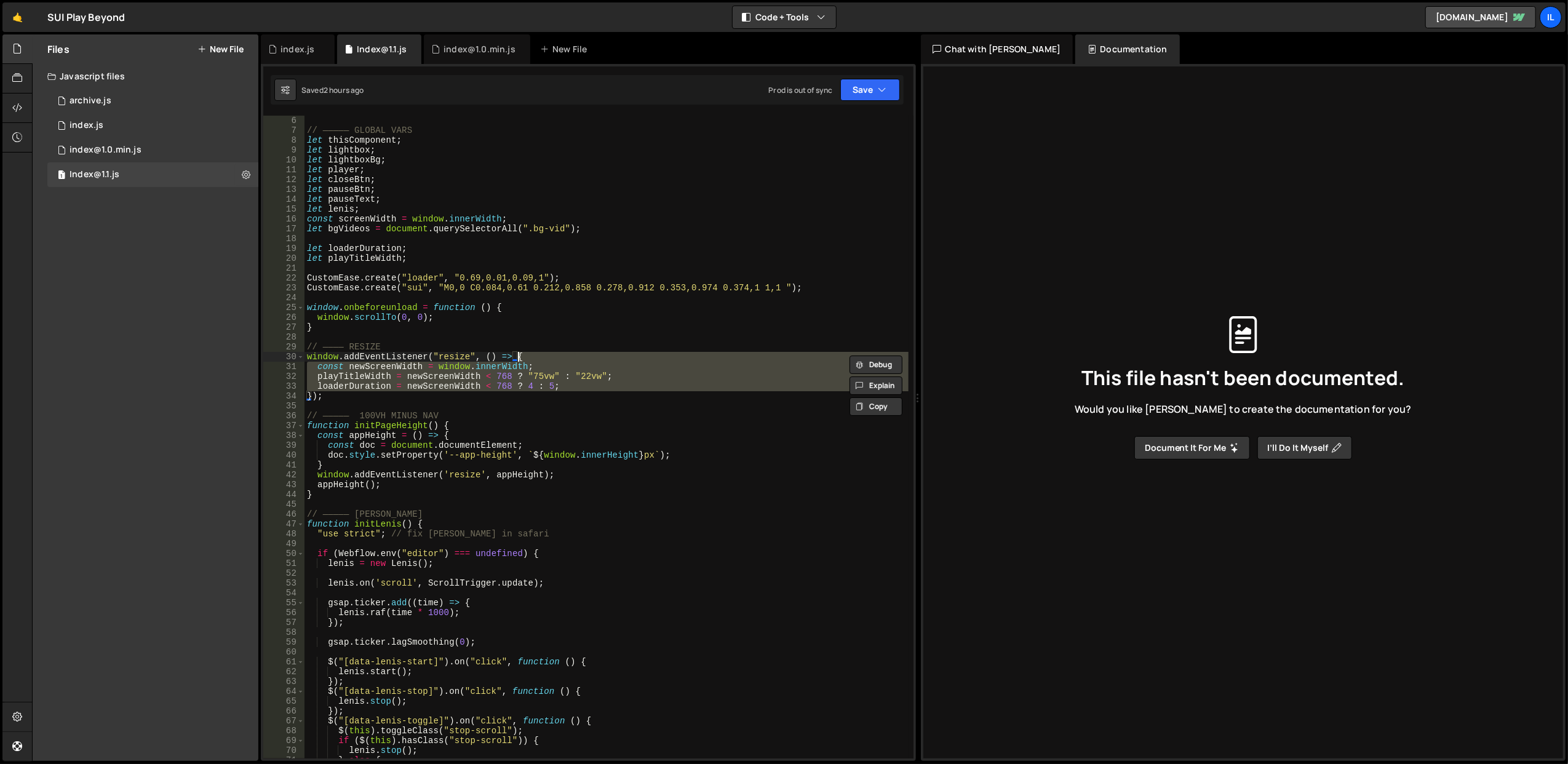
type textarea "window.addEventListener("resize", () => {"
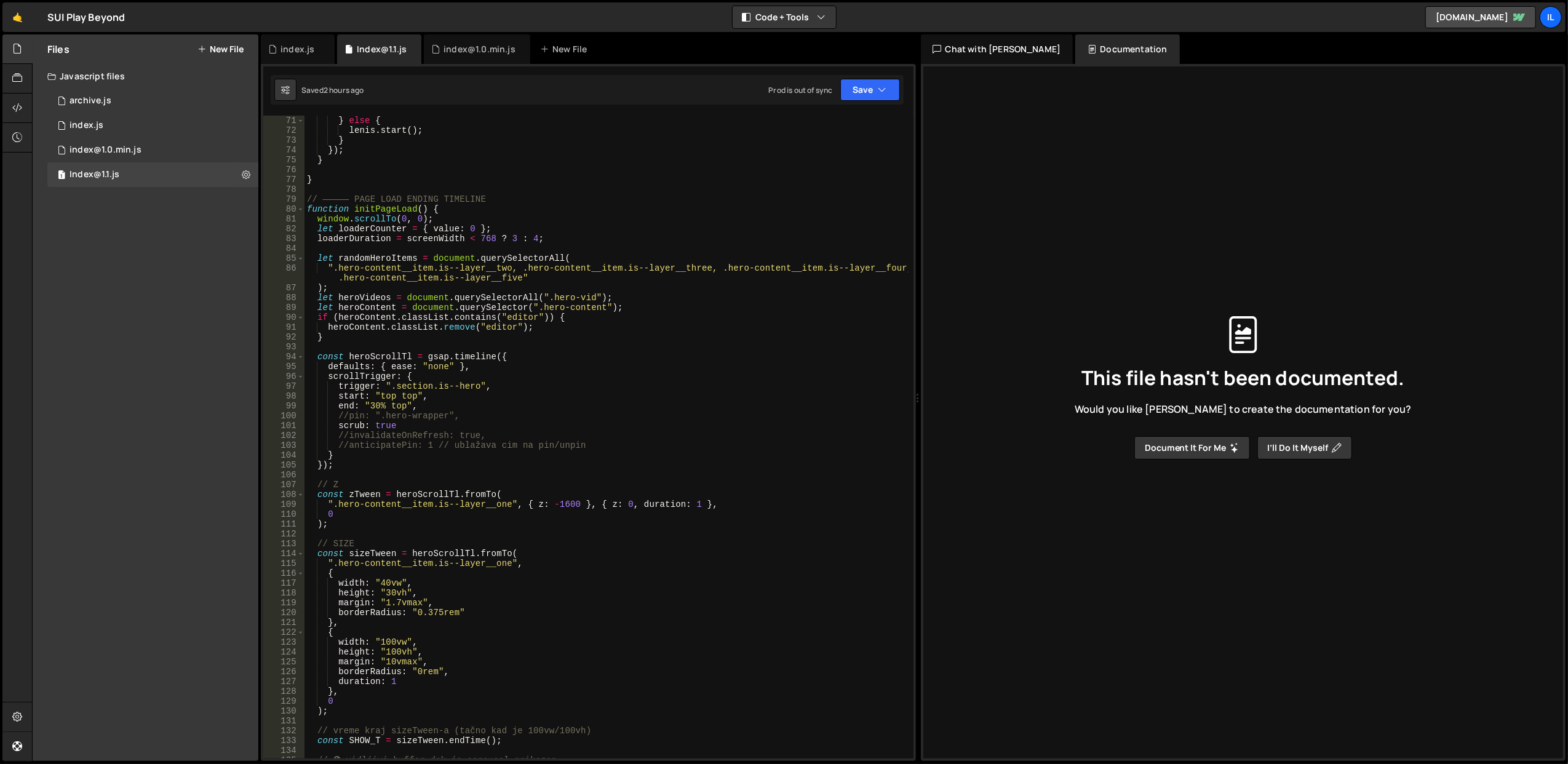
scroll to position [738, 0]
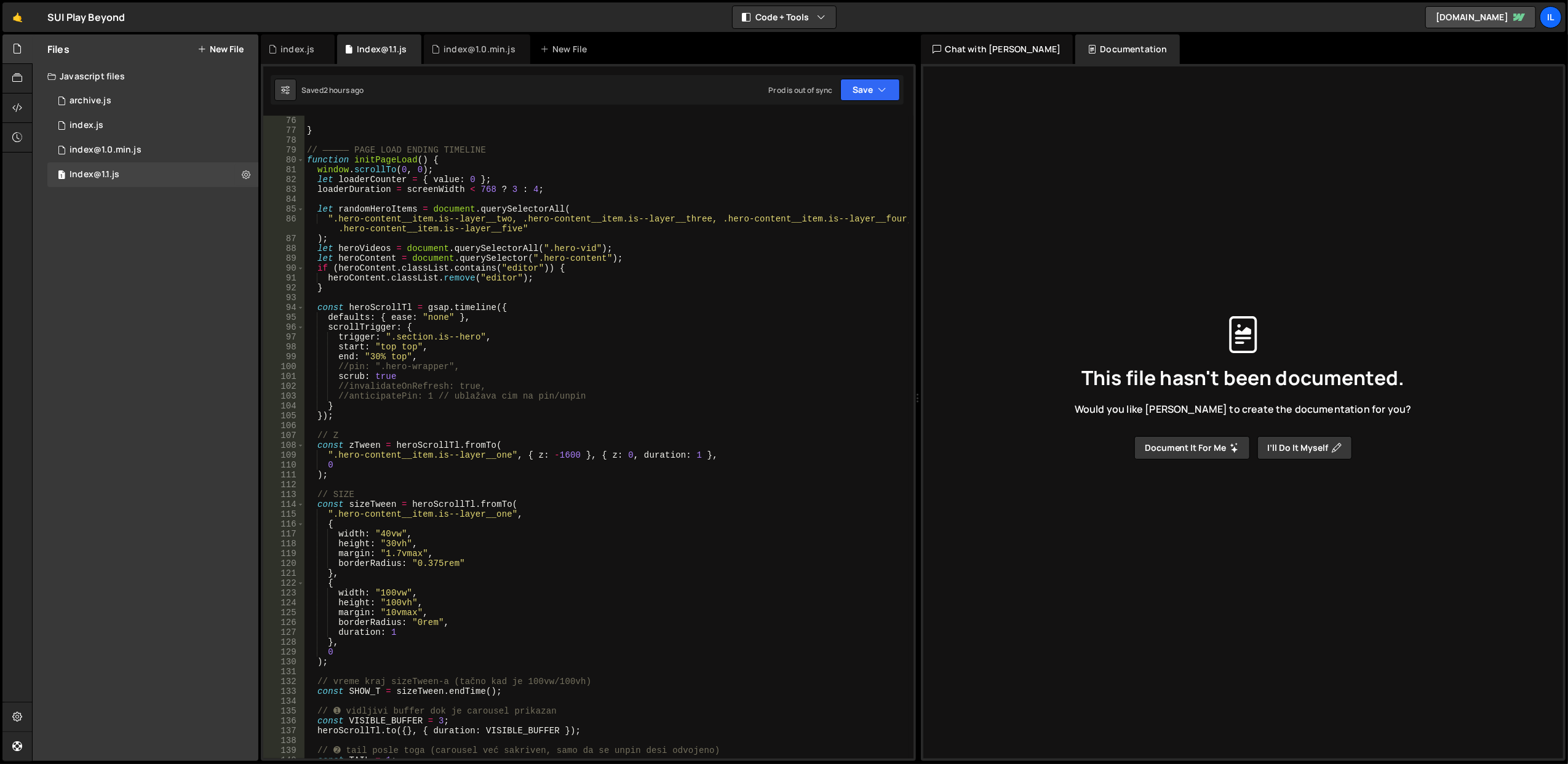
click at [436, 301] on div "} // ————— PAGE LOAD ENDING TIMELINE function initPageLoad ( ) { window . scrol…" at bounding box center [607, 447] width 604 height 663
click at [126, 128] on div "0 index.js 0" at bounding box center [152, 125] width 211 height 25
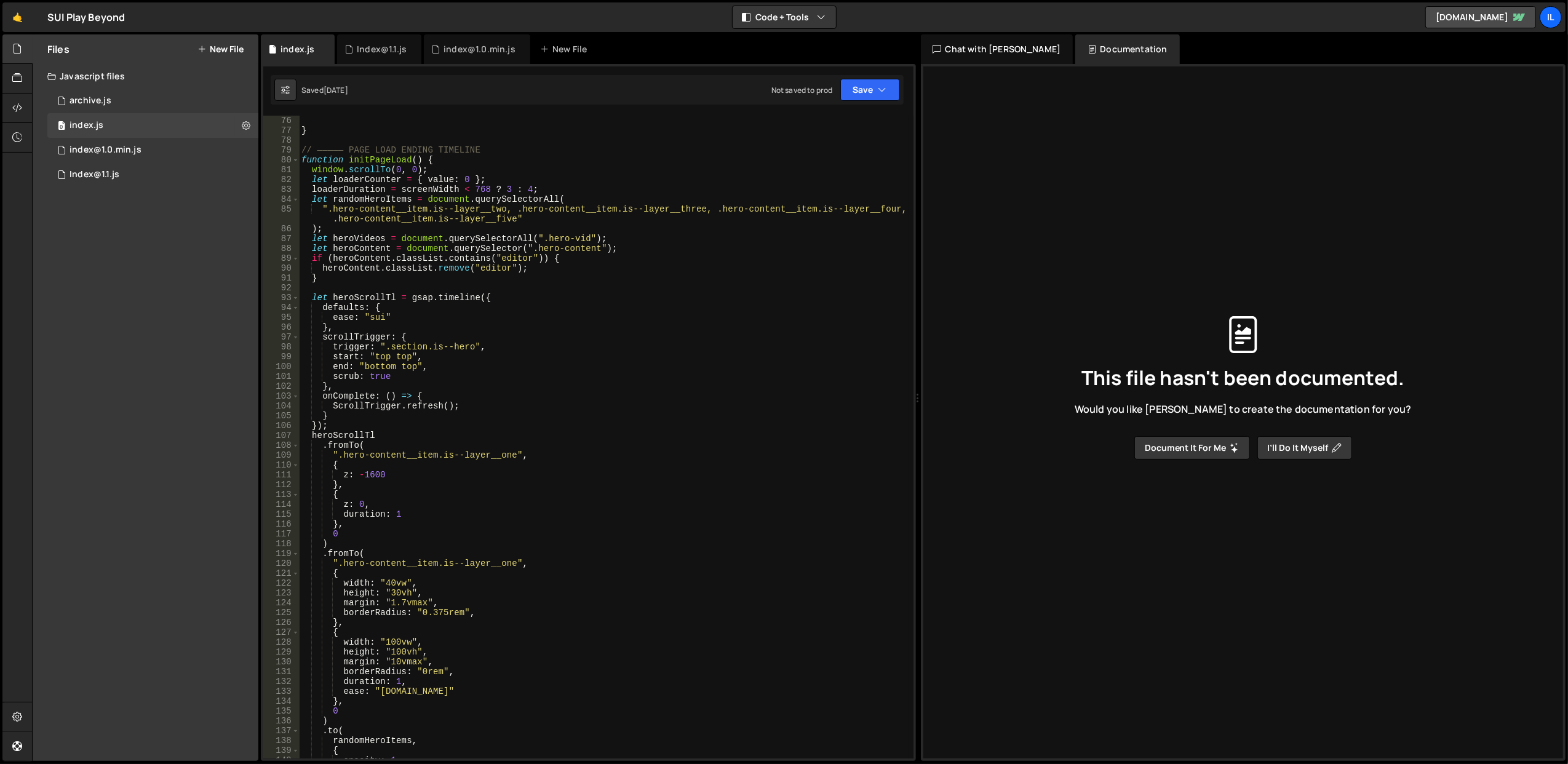
click at [500, 510] on div "} // ————— PAGE LOAD ENDING TIMELINE function initPageLoad ( ) { window . scrol…" at bounding box center [604, 447] width 610 height 663
click at [500, 510] on div "} // ————— PAGE LOAD ENDING TIMELINE function initPageLoad ( ) { window . scrol…" at bounding box center [603, 437] width 609 height 643
click at [500, 510] on div "} // ————— PAGE LOAD ENDING TIMELINE function initPageLoad ( ) { window . scrol…" at bounding box center [604, 447] width 610 height 663
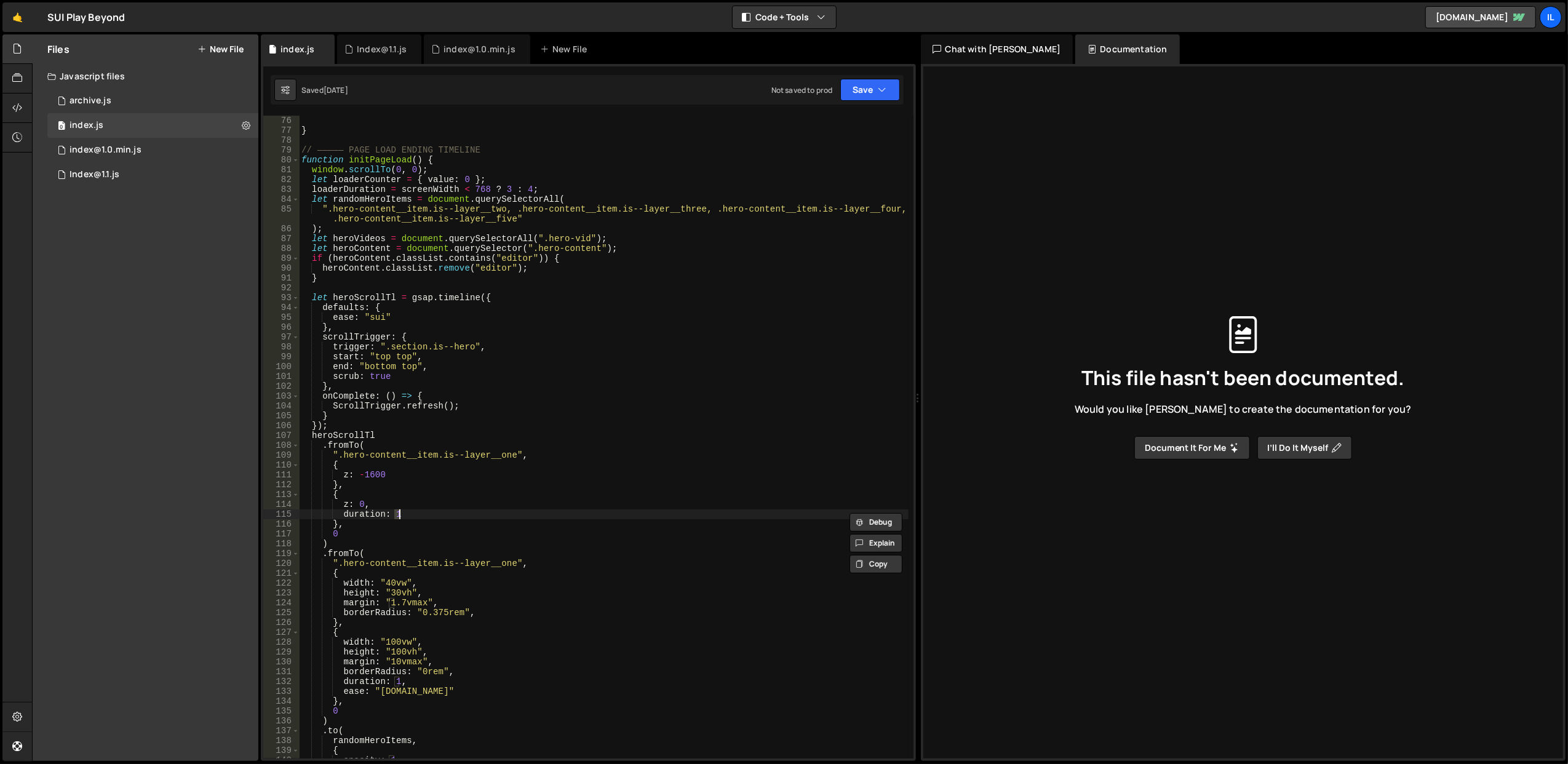
click at [500, 510] on div "} // ————— PAGE LOAD ENDING TIMELINE function initPageLoad ( ) { window . scrol…" at bounding box center [603, 437] width 609 height 643
click at [500, 510] on div "} // ————— PAGE LOAD ENDING TIMELINE function initPageLoad ( ) { window . scrol…" at bounding box center [604, 447] width 610 height 663
click at [500, 510] on div "} // ————— PAGE LOAD ENDING TIMELINE function initPageLoad ( ) { window . scrol…" at bounding box center [603, 437] width 609 height 643
click at [500, 510] on div "} // ————— PAGE LOAD ENDING TIMELINE function initPageLoad ( ) { window . scrol…" at bounding box center [604, 447] width 610 height 663
click at [500, 510] on div "} // ————— PAGE LOAD ENDING TIMELINE function initPageLoad ( ) { window . scrol…" at bounding box center [603, 437] width 609 height 643
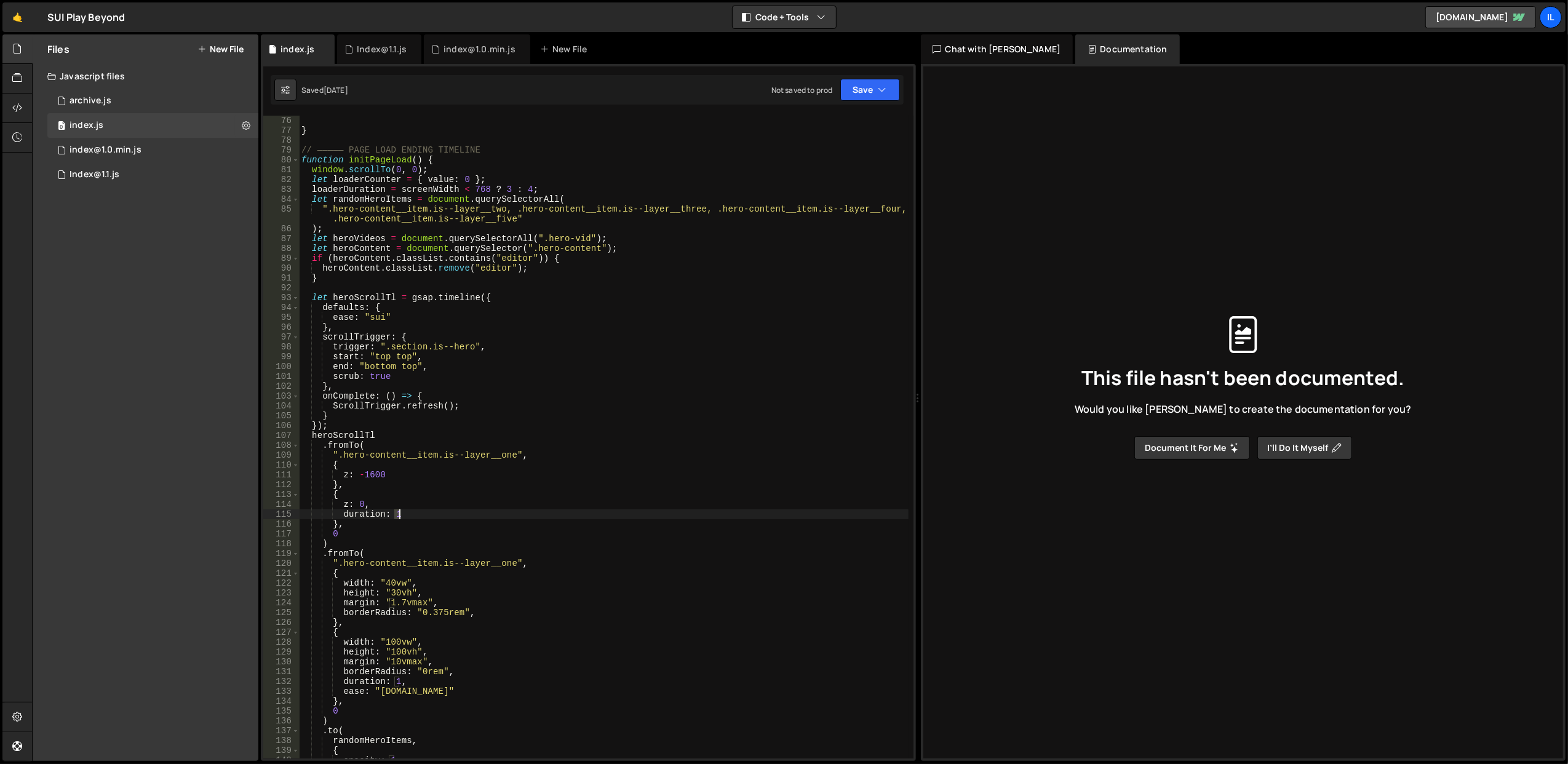
click at [500, 510] on div "} // ————— PAGE LOAD ENDING TIMELINE function initPageLoad ( ) { window . scrol…" at bounding box center [604, 447] width 610 height 663
click at [500, 510] on div "} // ————— PAGE LOAD ENDING TIMELINE function initPageLoad ( ) { window . scrol…" at bounding box center [603, 437] width 609 height 643
click at [500, 510] on div "} // ————— PAGE LOAD ENDING TIMELINE function initPageLoad ( ) { window . scrol…" at bounding box center [604, 447] width 610 height 663
click at [500, 510] on div "} // ————— PAGE LOAD ENDING TIMELINE function initPageLoad ( ) { window . scrol…" at bounding box center [603, 437] width 609 height 643
click at [500, 510] on div "} // ————— PAGE LOAD ENDING TIMELINE function initPageLoad ( ) { window . scrol…" at bounding box center [604, 447] width 610 height 663
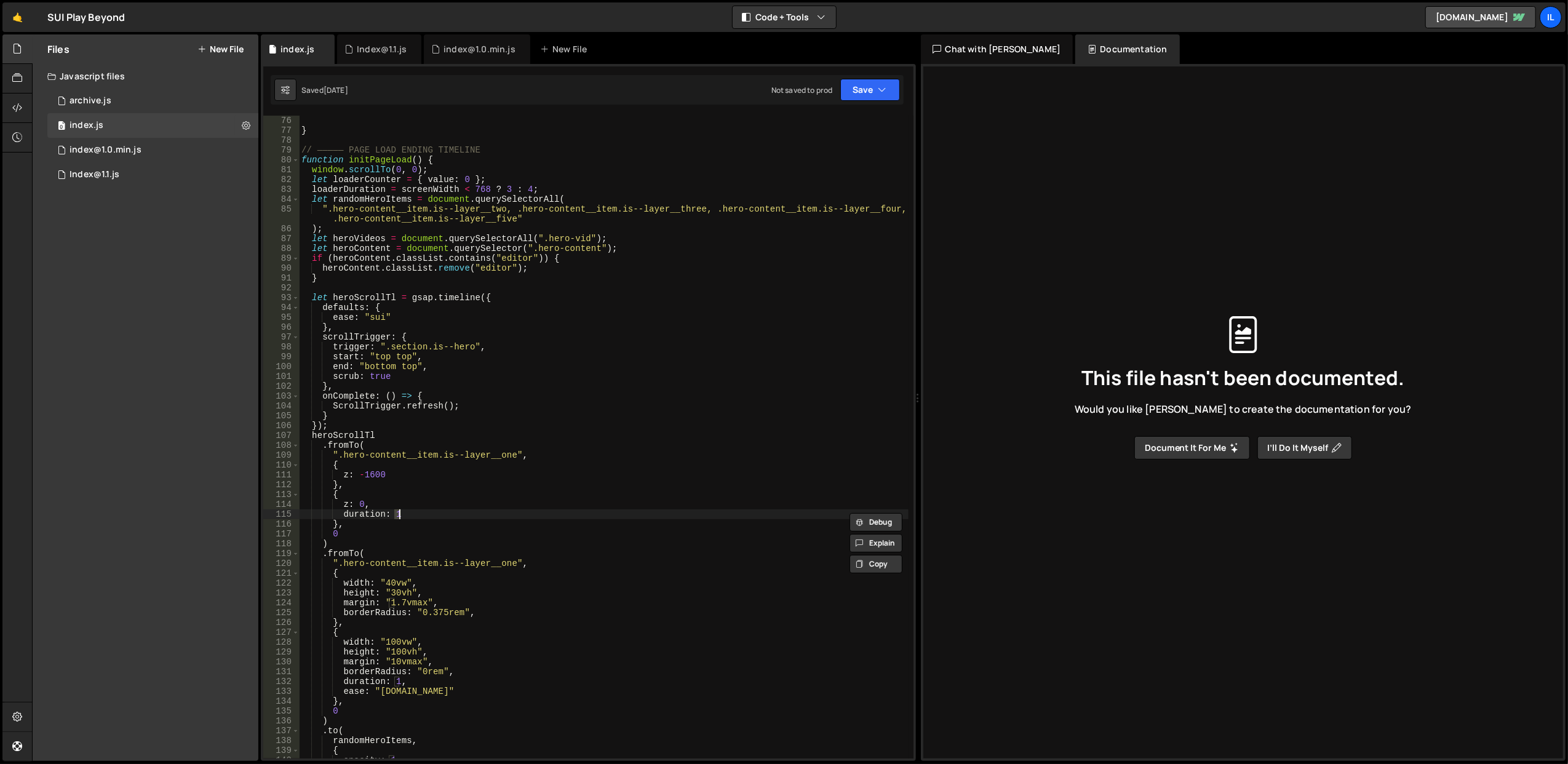
click at [500, 510] on div "} // ————— PAGE LOAD ENDING TIMELINE function initPageLoad ( ) { window . scrol…" at bounding box center [603, 437] width 609 height 643
click at [500, 510] on div "} // ————— PAGE LOAD ENDING TIMELINE function initPageLoad ( ) { window . scrol…" at bounding box center [604, 447] width 610 height 663
click at [500, 510] on div "} // ————— PAGE LOAD ENDING TIMELINE function initPageLoad ( ) { window . scrol…" at bounding box center [603, 437] width 609 height 643
click at [500, 510] on div "} // ————— PAGE LOAD ENDING TIMELINE function initPageLoad ( ) { window . scrol…" at bounding box center [604, 447] width 610 height 663
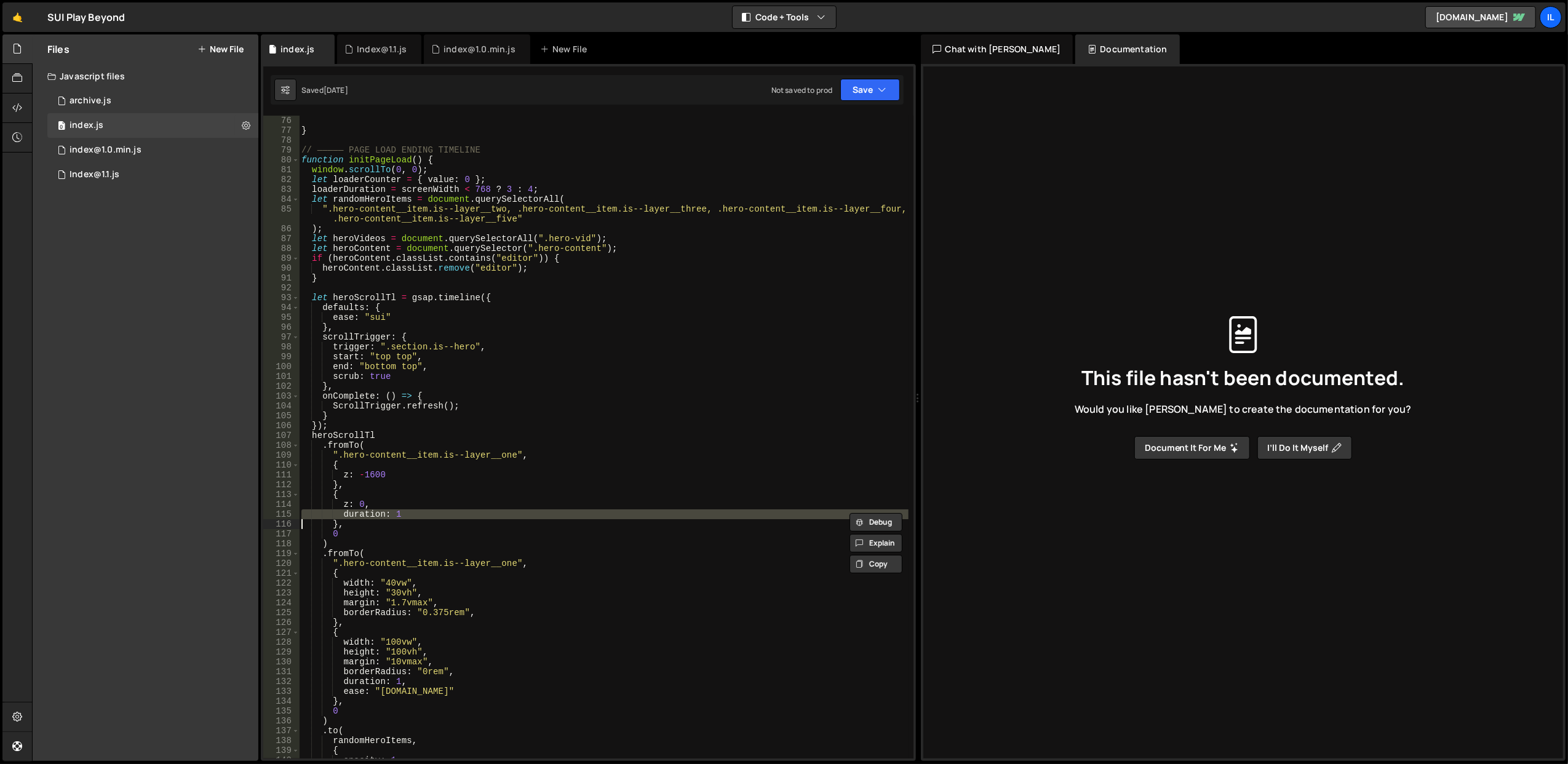
click at [500, 510] on div "} // ————— PAGE LOAD ENDING TIMELINE function initPageLoad ( ) { window . scrol…" at bounding box center [604, 447] width 610 height 663
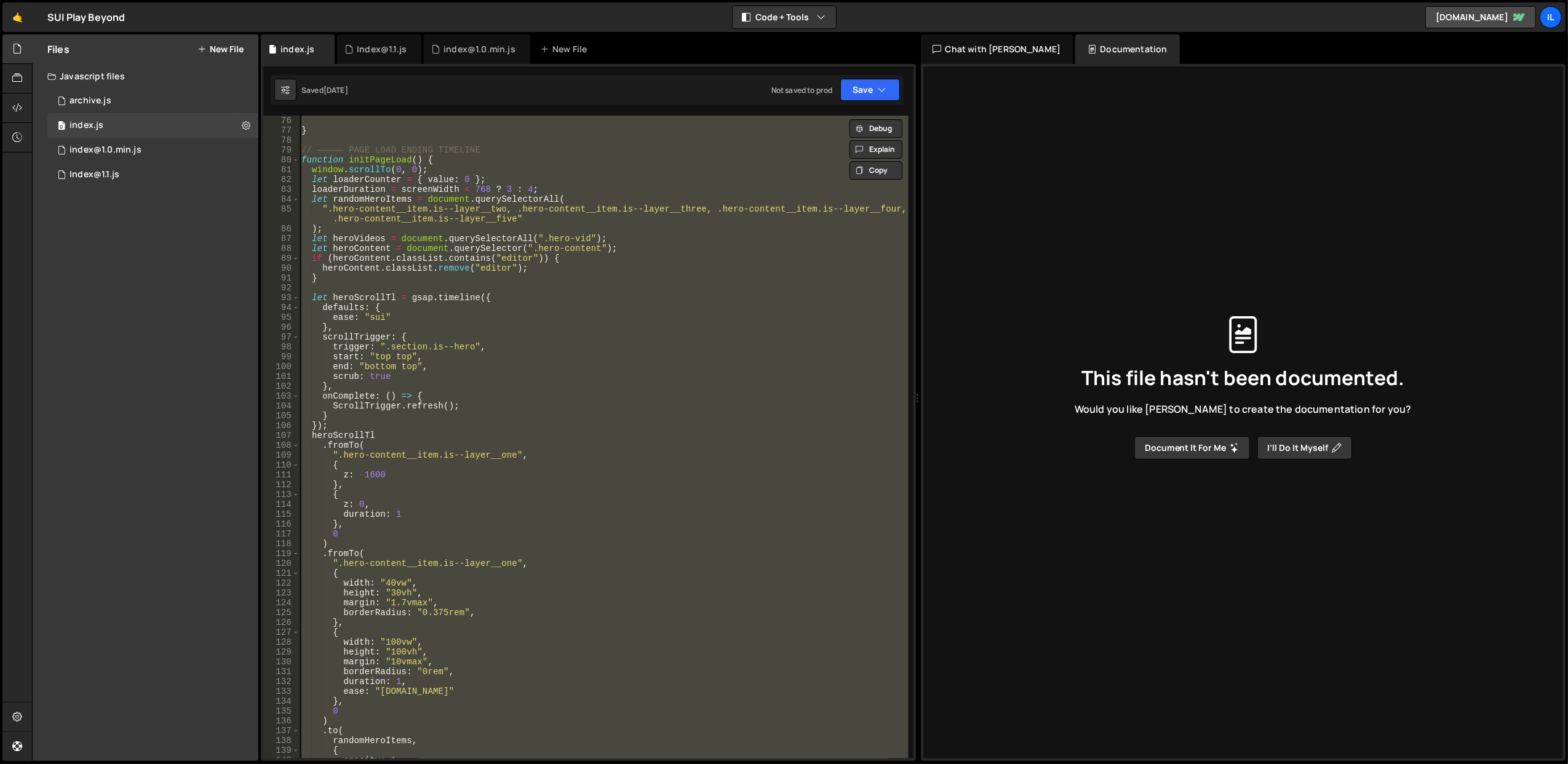
click at [500, 510] on div "} // ————— PAGE LOAD ENDING TIMELINE function initPageLoad ( ) { window . scrol…" at bounding box center [603, 437] width 609 height 643
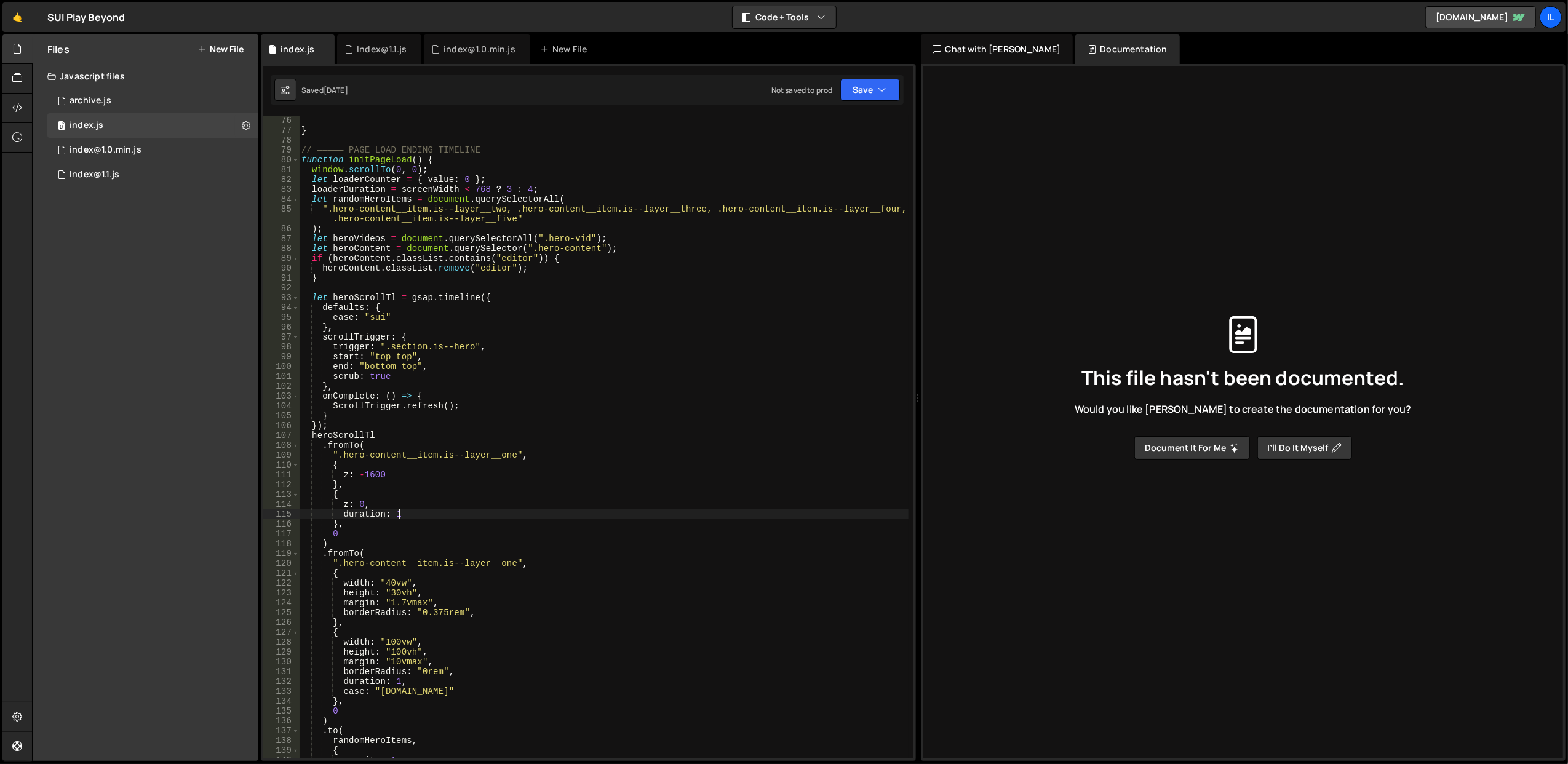
click at [500, 510] on div "} // ————— PAGE LOAD ENDING TIMELINE function initPageLoad ( ) { window . scrol…" at bounding box center [604, 447] width 610 height 663
click at [500, 510] on div "} // ————— PAGE LOAD ENDING TIMELINE function initPageLoad ( ) { window . scrol…" at bounding box center [603, 437] width 609 height 643
click at [500, 510] on div "} // ————— PAGE LOAD ENDING TIMELINE function initPageLoad ( ) { window . scrol…" at bounding box center [604, 447] width 610 height 663
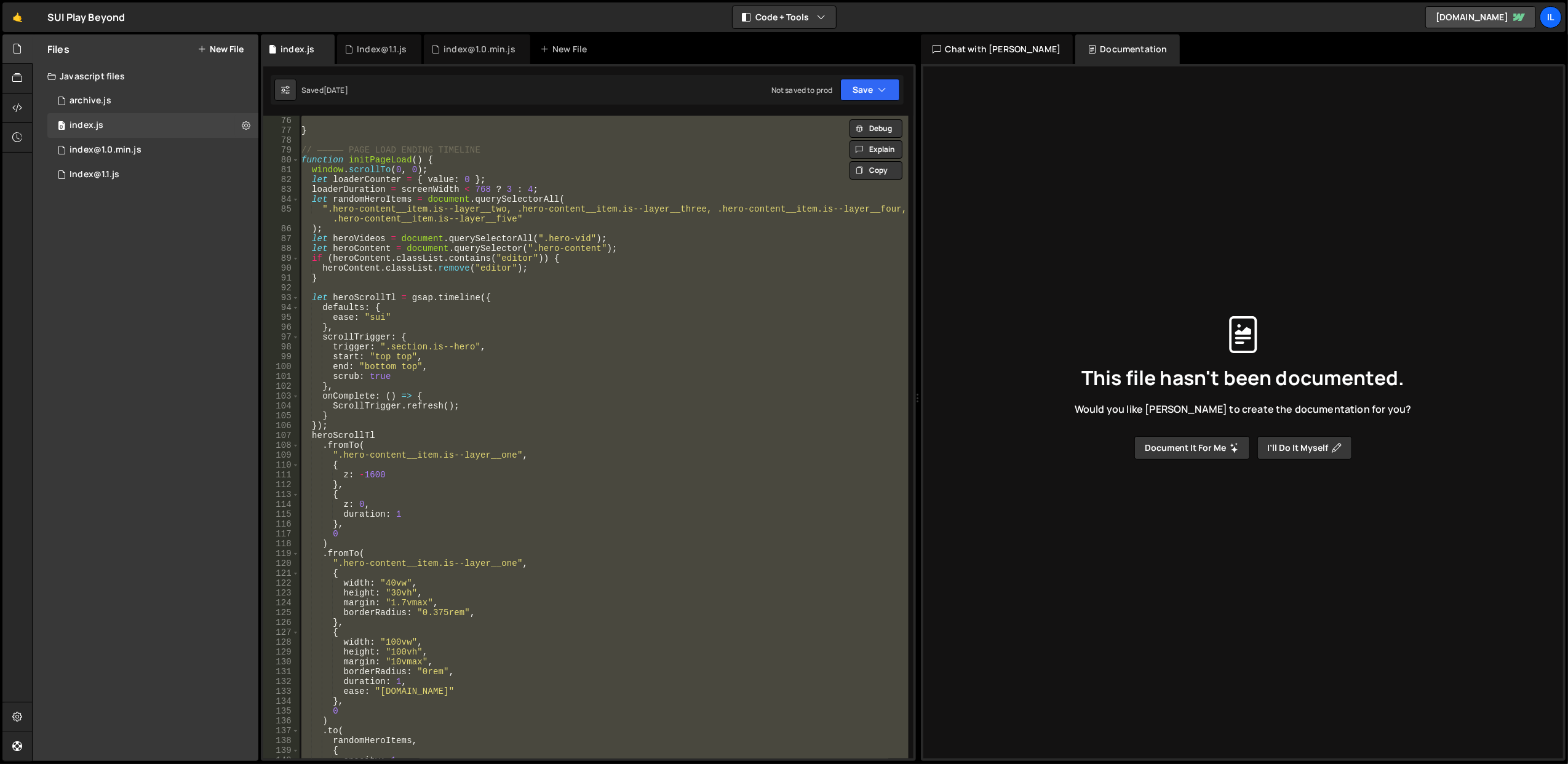
click at [500, 510] on div "} // ————— PAGE LOAD ENDING TIMELINE function initPageLoad ( ) { window . scrol…" at bounding box center [603, 437] width 609 height 643
type textarea "duration: 1"
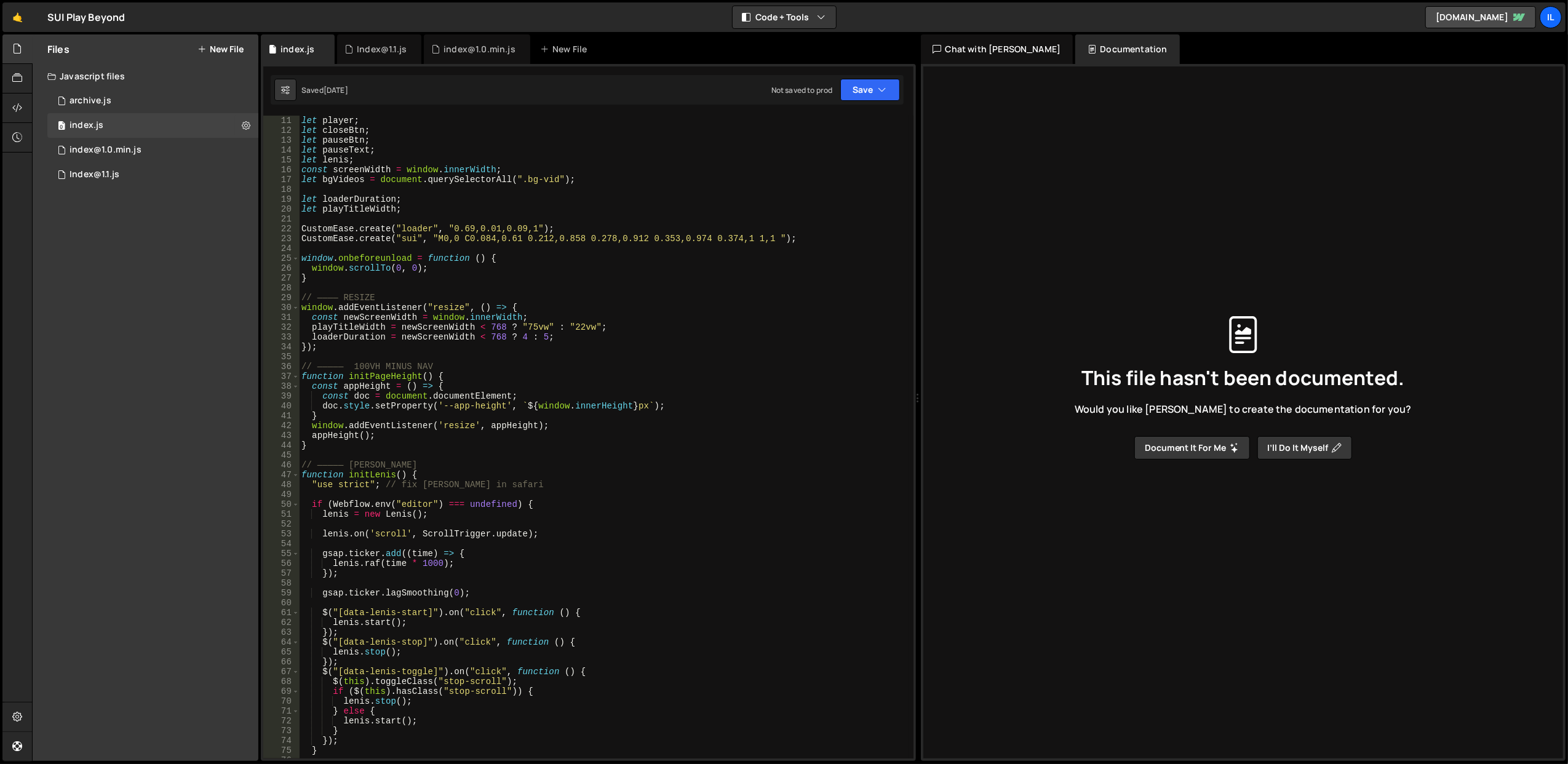
scroll to position [99, 0]
click at [150, 174] on div "1 Index@1.1.js 0" at bounding box center [152, 174] width 211 height 25
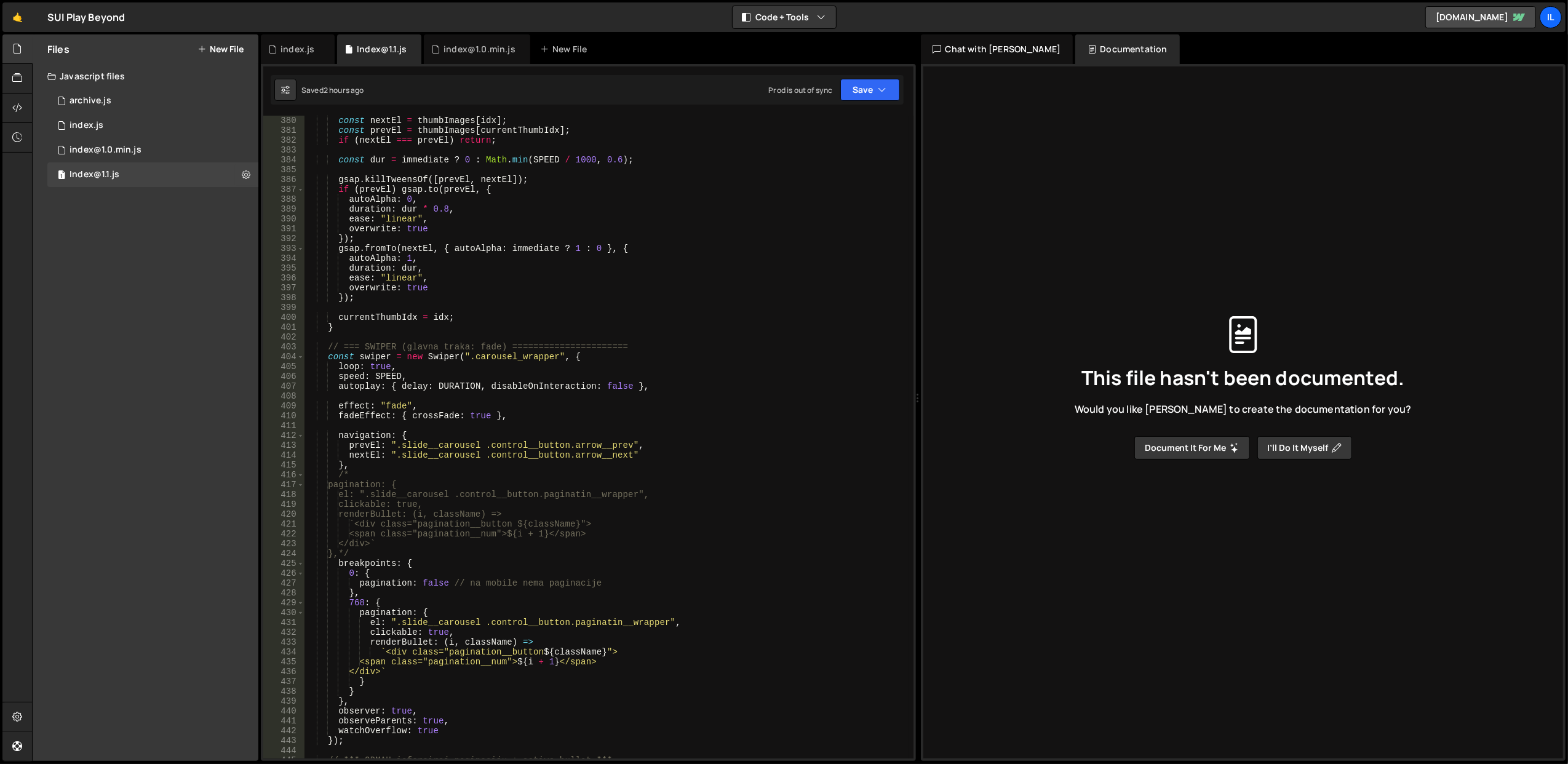
scroll to position [3839, 0]
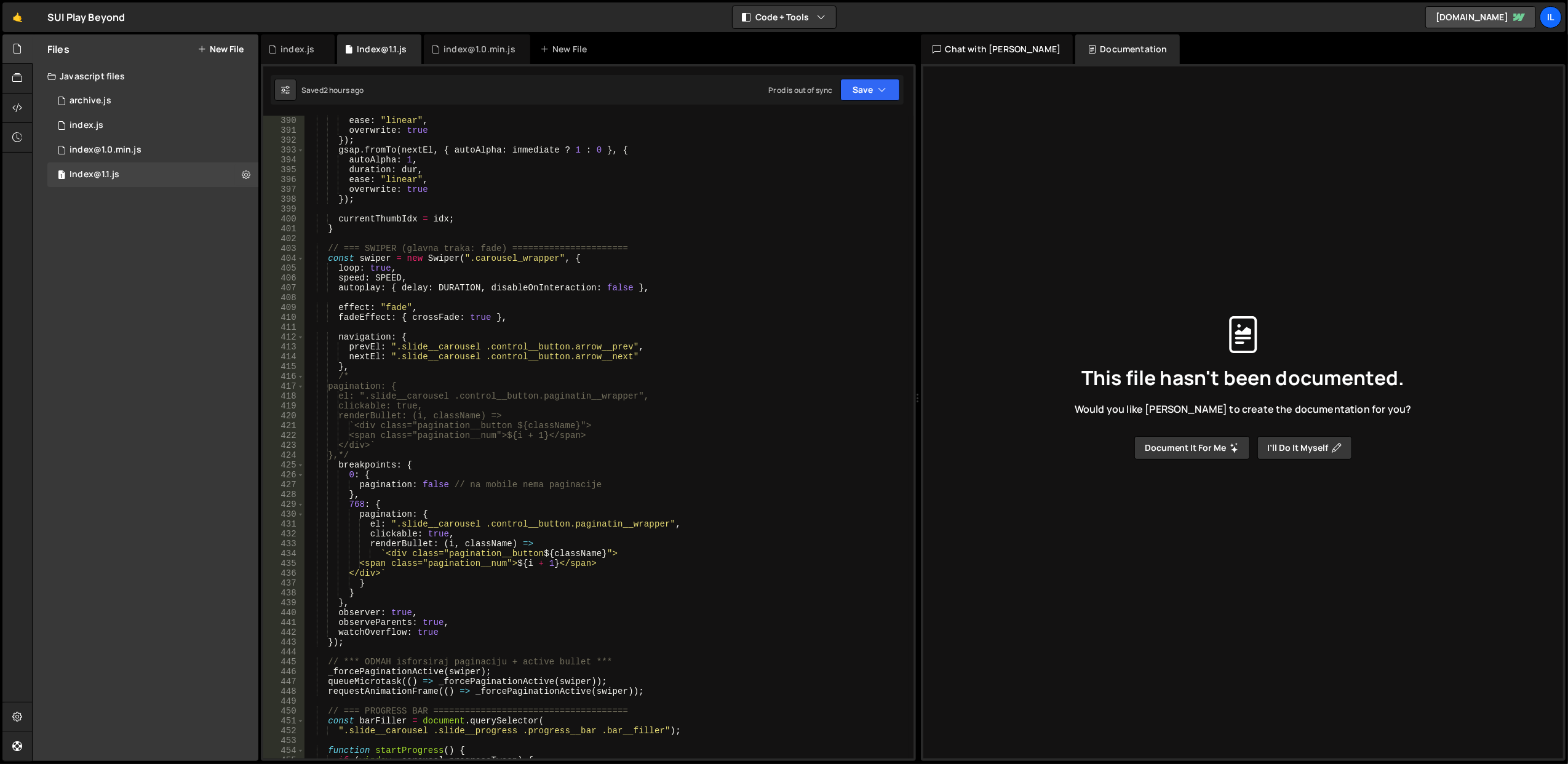
click at [385, 279] on div "ease : "linear" , overwrite : true }) ; gsap . fromTo ( nextEl , { autoAlpha : …" at bounding box center [607, 447] width 604 height 663
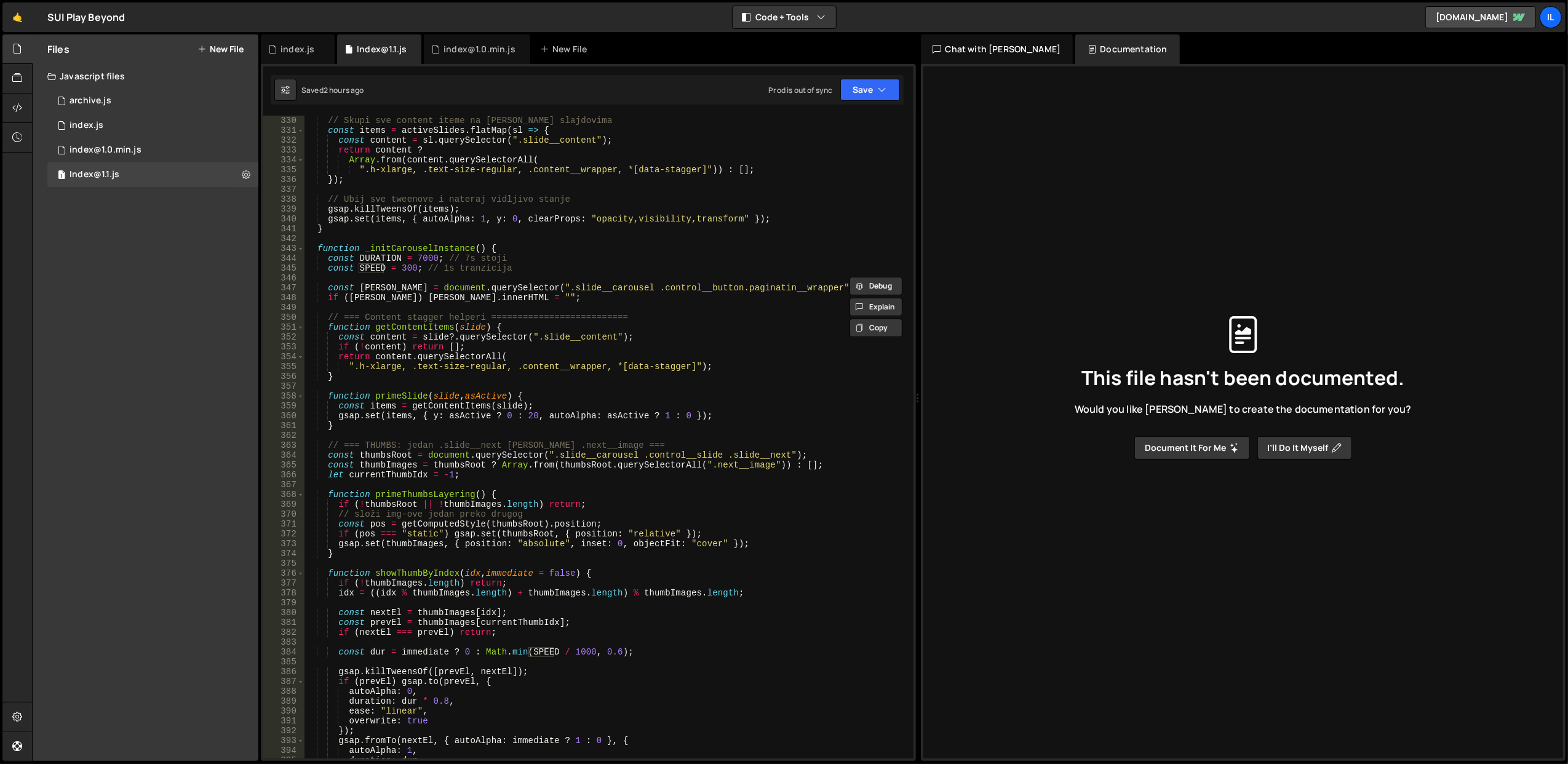
scroll to position [3248, 0]
drag, startPoint x: 415, startPoint y: 256, endPoint x: 421, endPoint y: 256, distance: 6.0
click at [421, 256] on div "// Skupi sve content iteme na [PERSON_NAME] slajdovima const items = activeSlid…" at bounding box center [607, 447] width 604 height 663
click at [435, 227] on div "// Skupi sve content iteme na [PERSON_NAME] slajdovima const items = activeSlid…" at bounding box center [607, 447] width 604 height 663
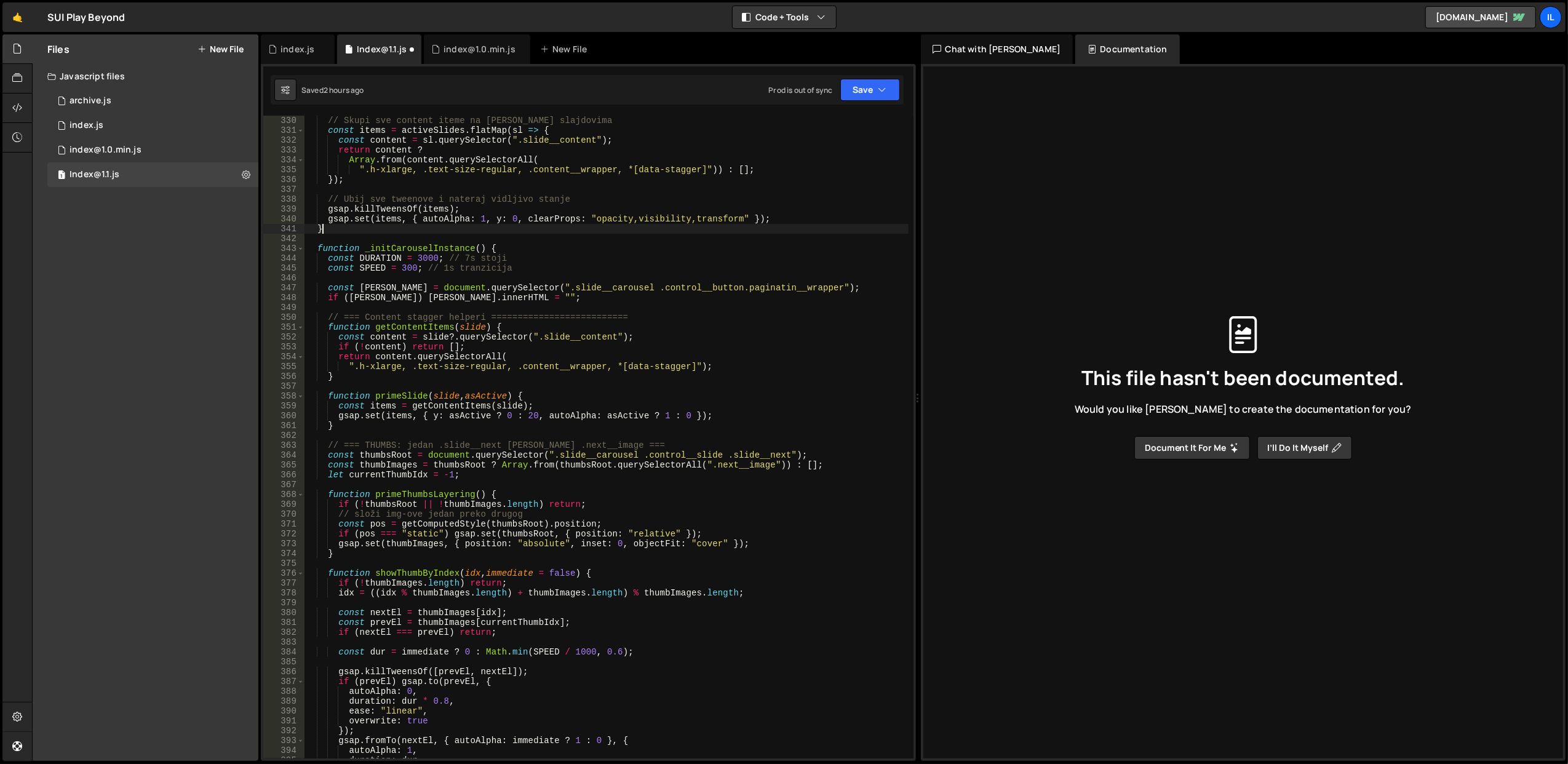
scroll to position [0, 0]
type textarea "}"
click at [856, 77] on div "Saved right now Prod is out of sync Upgrade to Edit Save Save to Staging S Save…" at bounding box center [587, 89] width 633 height 30
click at [843, 90] on button "Save" at bounding box center [870, 89] width 60 height 22
click at [811, 124] on div "Save to Staging S" at bounding box center [828, 121] width 128 height 13
